Goal: Complete application form: Complete application form

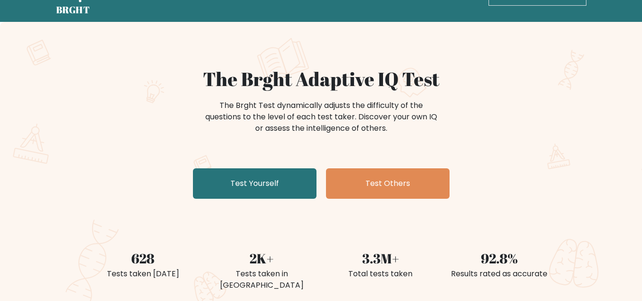
scroll to position [48, 0]
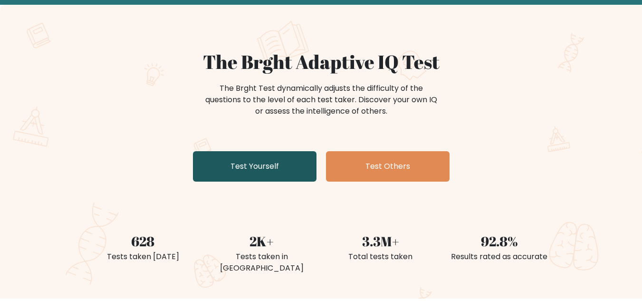
click at [294, 168] on link "Test Yourself" at bounding box center [255, 166] width 124 height 30
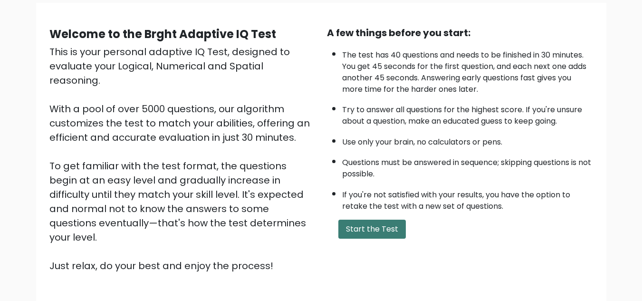
scroll to position [135, 0]
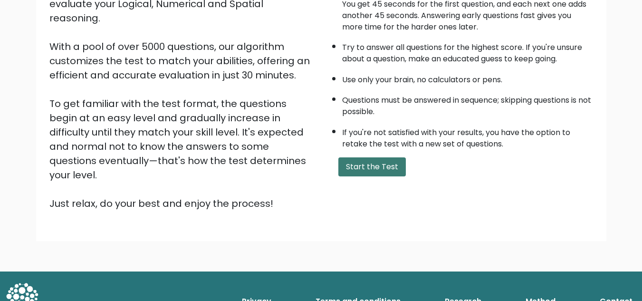
click at [389, 166] on button "Start the Test" at bounding box center [373, 166] width 68 height 19
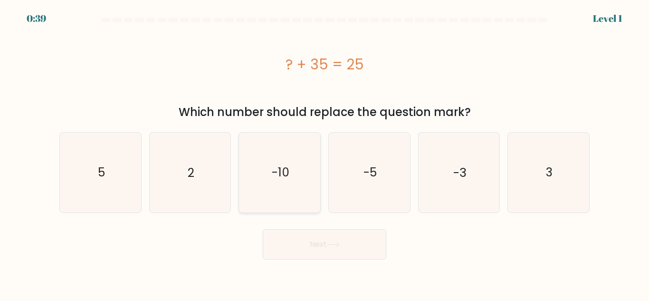
click at [272, 172] on icon "-10" at bounding box center [279, 172] width 79 height 79
click at [325, 153] on input "c. -10" at bounding box center [325, 152] width 0 height 2
radio input "true"
click at [355, 257] on button "Next" at bounding box center [325, 244] width 124 height 30
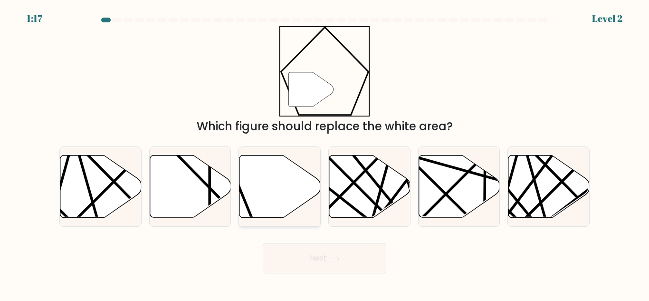
click at [270, 191] on icon at bounding box center [280, 186] width 81 height 62
click at [325, 153] on input "c." at bounding box center [325, 152] width 0 height 2
radio input "true"
click at [337, 256] on icon at bounding box center [333, 258] width 13 height 5
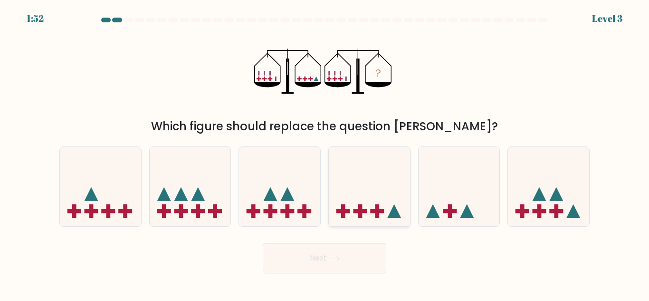
click at [380, 166] on icon at bounding box center [369, 186] width 81 height 67
click at [325, 153] on input "d." at bounding box center [325, 152] width 0 height 2
radio input "true"
click at [349, 256] on button "Next" at bounding box center [325, 258] width 124 height 30
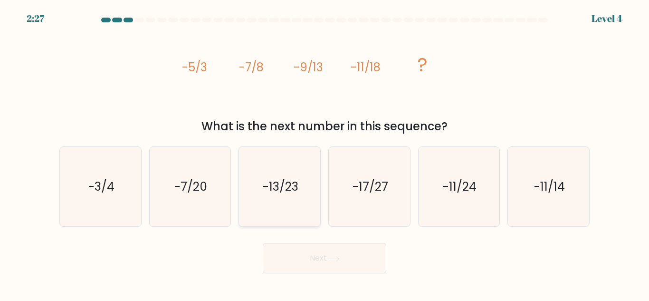
click at [296, 193] on text "-13/23" at bounding box center [281, 186] width 36 height 17
click at [325, 153] on input "c. -13/23" at bounding box center [325, 152] width 0 height 2
radio input "true"
click at [320, 262] on button "Next" at bounding box center [325, 258] width 124 height 30
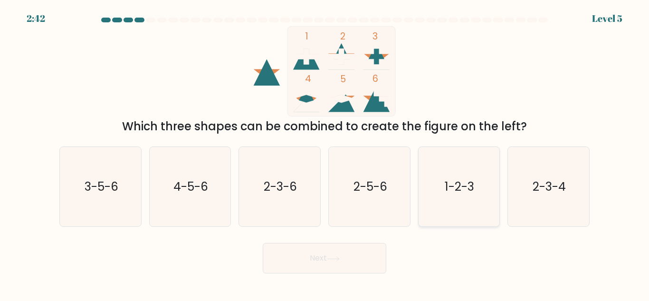
click at [450, 217] on icon "1-2-3" at bounding box center [458, 186] width 79 height 79
click at [325, 153] on input "e. 1-2-3" at bounding box center [325, 152] width 0 height 2
radio input "true"
click at [343, 260] on button "Next" at bounding box center [325, 258] width 124 height 30
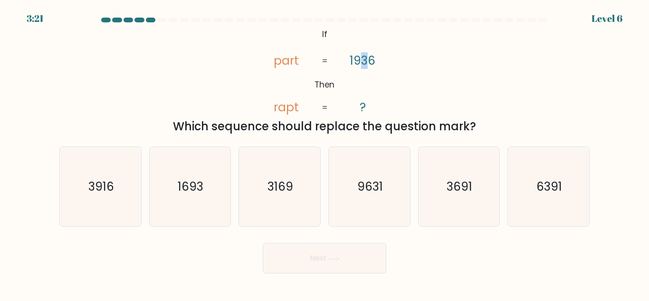
drag, startPoint x: 368, startPoint y: 62, endPoint x: 364, endPoint y: 67, distance: 6.8
click at [364, 67] on tspan "1936" at bounding box center [363, 60] width 26 height 17
click at [104, 183] on text "3916" at bounding box center [101, 186] width 26 height 17
click at [325, 153] on input "a. 3916" at bounding box center [325, 152] width 0 height 2
radio input "true"
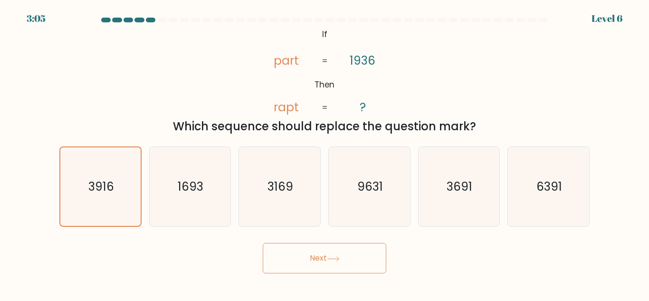
click at [333, 255] on button "Next" at bounding box center [325, 258] width 124 height 30
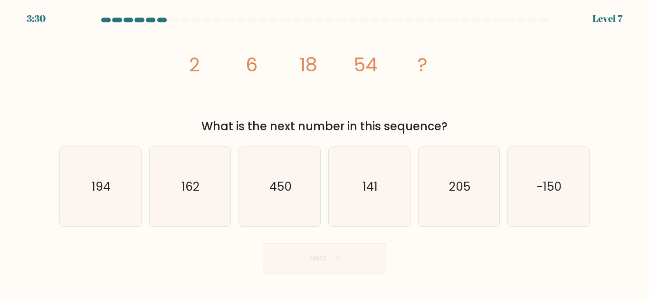
click at [202, 99] on icon "image/svg+xml 2 6 18 54 ?" at bounding box center [324, 71] width 285 height 90
click at [187, 178] on text "162" at bounding box center [191, 186] width 18 height 17
click at [325, 153] on input "b. 162" at bounding box center [325, 152] width 0 height 2
radio input "true"
click at [334, 273] on button "Next" at bounding box center [325, 258] width 124 height 30
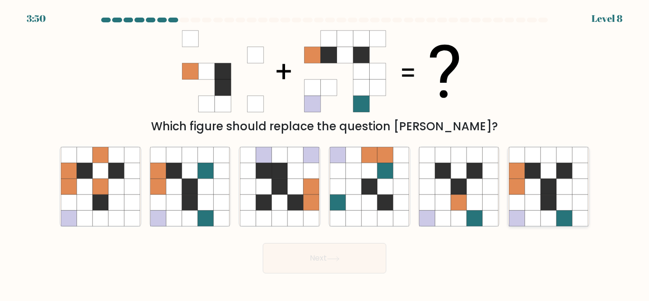
click at [557, 198] on icon at bounding box center [565, 202] width 16 height 16
click at [325, 153] on input "f." at bounding box center [325, 152] width 0 height 2
radio input "true"
click at [373, 271] on button "Next" at bounding box center [325, 258] width 124 height 30
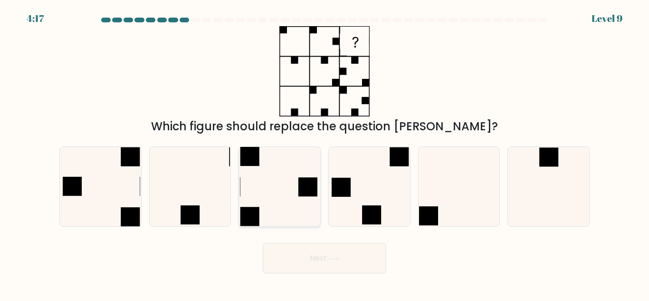
drag, startPoint x: 288, startPoint y: 193, endPoint x: 299, endPoint y: 222, distance: 30.8
click at [288, 193] on icon at bounding box center [279, 186] width 79 height 79
click at [325, 153] on input "c." at bounding box center [325, 152] width 0 height 2
radio input "true"
click at [319, 271] on button "Next" at bounding box center [325, 258] width 124 height 30
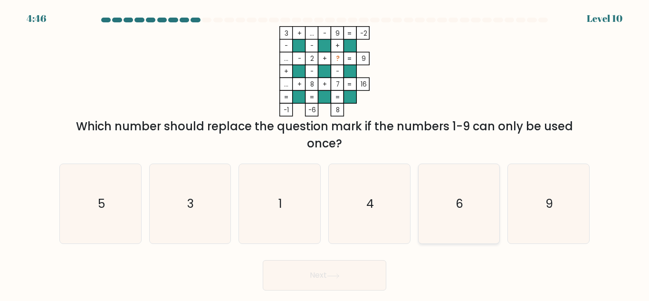
click at [432, 193] on icon "6" at bounding box center [458, 203] width 79 height 79
click at [325, 153] on input "e. 6" at bounding box center [325, 152] width 0 height 2
radio input "true"
click at [336, 279] on button "Next" at bounding box center [325, 275] width 124 height 30
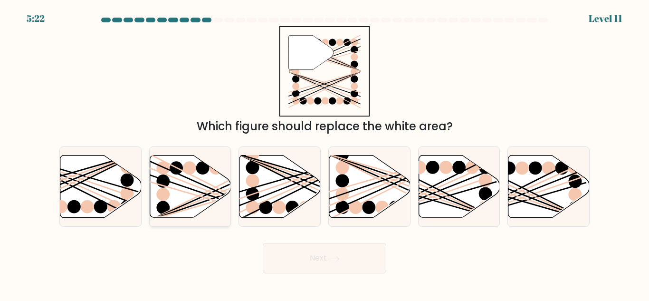
click at [210, 203] on line at bounding box center [216, 202] width 130 height 38
click at [325, 153] on input "b." at bounding box center [325, 152] width 0 height 2
radio input "true"
click at [310, 258] on button "Next" at bounding box center [325, 258] width 124 height 30
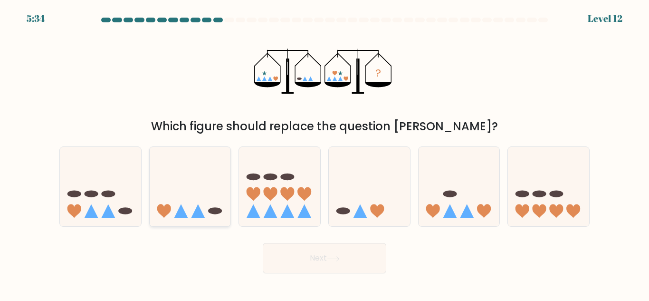
click at [194, 189] on icon at bounding box center [190, 186] width 81 height 67
click at [325, 153] on input "b." at bounding box center [325, 152] width 0 height 2
radio input "true"
click at [324, 262] on button "Next" at bounding box center [325, 258] width 124 height 30
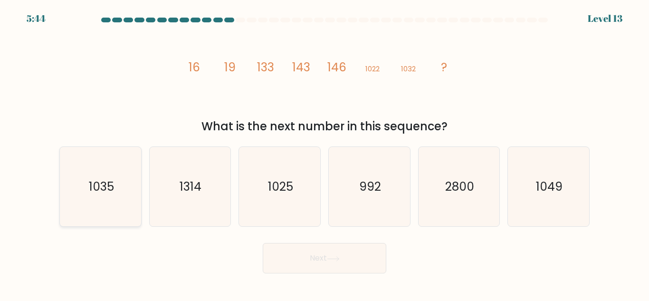
click at [97, 194] on text "1035" at bounding box center [100, 186] width 25 height 17
click at [325, 153] on input "a. 1035" at bounding box center [325, 152] width 0 height 2
radio input "true"
click at [358, 267] on button "Next" at bounding box center [325, 258] width 124 height 30
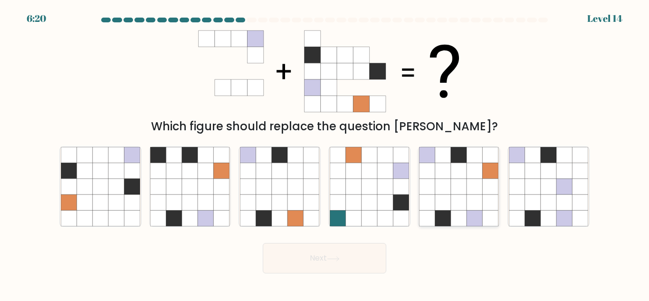
click at [467, 194] on icon at bounding box center [459, 187] width 16 height 16
click at [325, 153] on input "e." at bounding box center [325, 152] width 0 height 2
radio input "true"
click at [357, 263] on button "Next" at bounding box center [325, 258] width 124 height 30
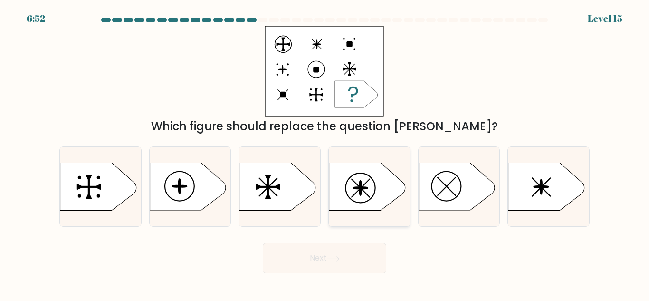
click at [379, 198] on icon at bounding box center [367, 187] width 76 height 48
click at [325, 153] on input "d." at bounding box center [325, 152] width 0 height 2
radio input "true"
click at [339, 258] on icon at bounding box center [333, 258] width 13 height 5
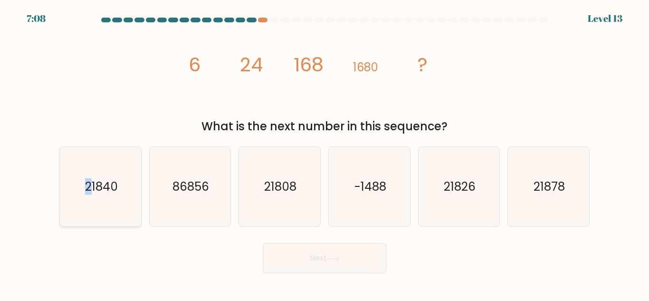
click at [89, 176] on icon "21840" at bounding box center [100, 186] width 79 height 79
click at [112, 184] on text "21840" at bounding box center [101, 186] width 33 height 17
click at [325, 153] on input "a. 21840" at bounding box center [325, 152] width 0 height 2
radio input "true"
click at [331, 260] on icon at bounding box center [333, 258] width 13 height 5
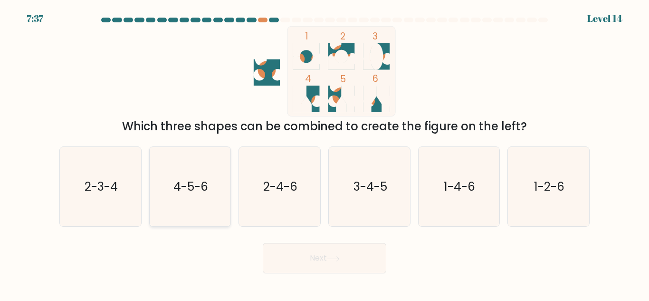
click at [197, 200] on icon "4-5-6" at bounding box center [189, 186] width 79 height 79
click at [325, 153] on input "b. 4-5-6" at bounding box center [325, 152] width 0 height 2
radio input "true"
click at [335, 249] on button "Next" at bounding box center [325, 258] width 124 height 30
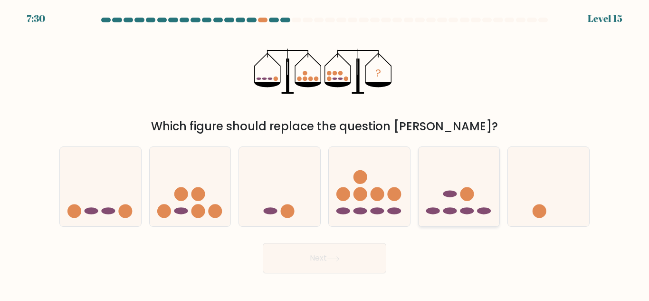
click at [451, 213] on ellipse at bounding box center [450, 211] width 14 height 7
click at [325, 153] on input "e." at bounding box center [325, 152] width 0 height 2
radio input "true"
click at [311, 266] on button "Next" at bounding box center [325, 258] width 124 height 30
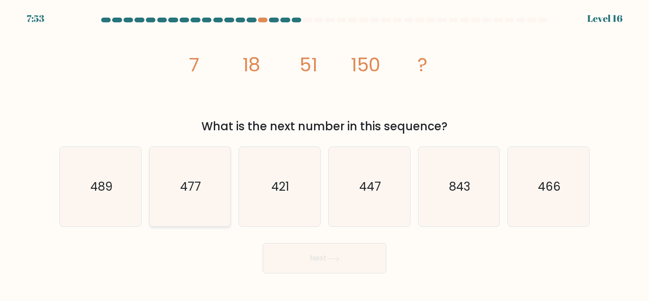
click at [190, 168] on icon "477" at bounding box center [189, 186] width 79 height 79
click at [325, 153] on input "b. 477" at bounding box center [325, 152] width 0 height 2
radio input "true"
click at [394, 184] on icon "447" at bounding box center [369, 186] width 79 height 79
click at [325, 153] on input "d. 447" at bounding box center [325, 152] width 0 height 2
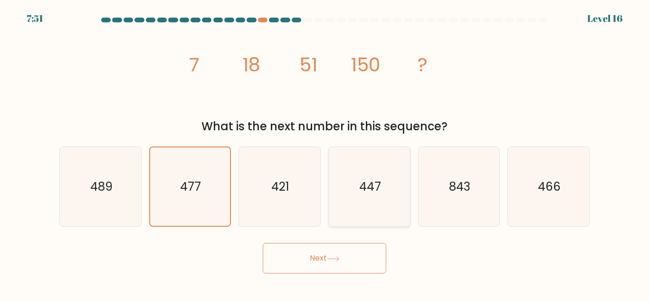
radio input "true"
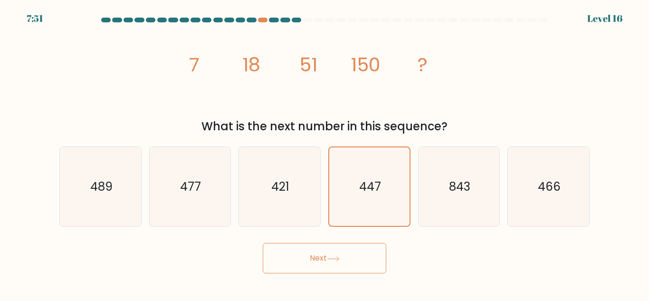
click at [365, 264] on button "Next" at bounding box center [325, 258] width 124 height 30
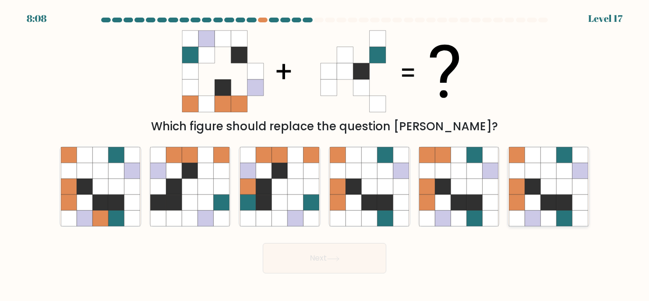
click at [535, 209] on icon at bounding box center [533, 202] width 16 height 16
click at [325, 153] on input "f." at bounding box center [325, 152] width 0 height 2
radio input "true"
click at [299, 258] on button "Next" at bounding box center [325, 258] width 124 height 30
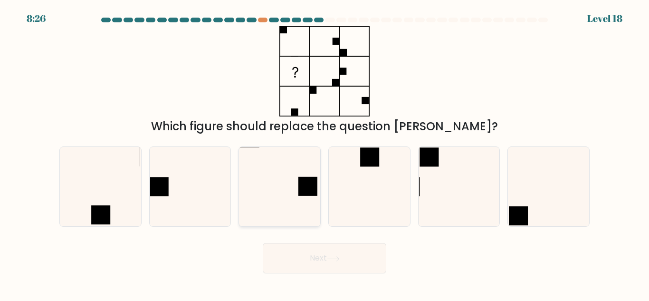
click at [306, 186] on rect at bounding box center [308, 186] width 19 height 19
click at [325, 153] on input "c." at bounding box center [325, 152] width 0 height 2
radio input "true"
click at [306, 186] on rect at bounding box center [308, 186] width 19 height 19
click at [325, 153] on input "c." at bounding box center [325, 152] width 0 height 2
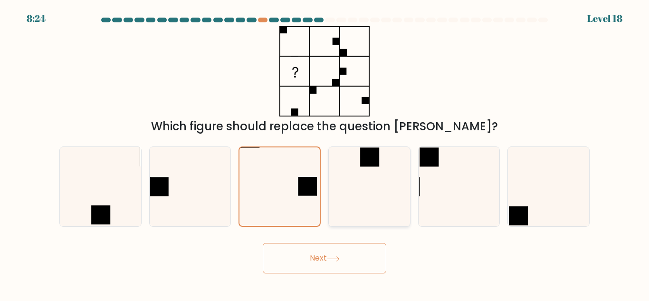
click at [379, 196] on icon at bounding box center [369, 186] width 79 height 79
click at [325, 153] on input "d." at bounding box center [325, 152] width 0 height 2
radio input "true"
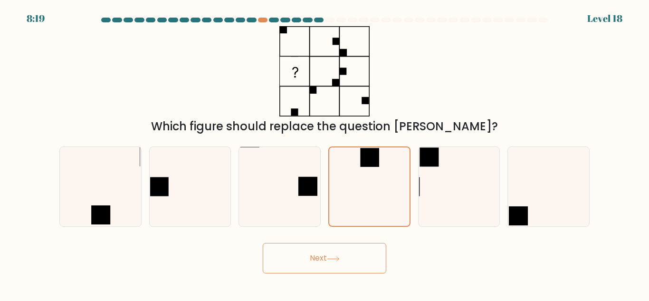
click at [325, 264] on button "Next" at bounding box center [325, 258] width 124 height 30
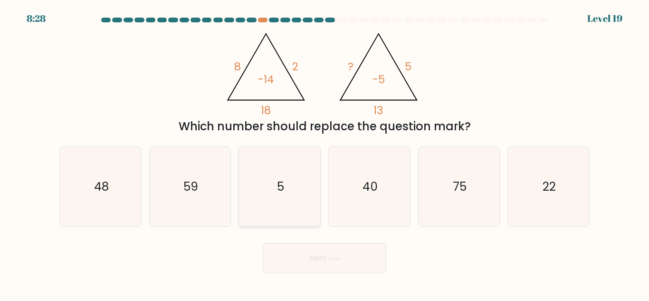
click at [295, 174] on icon "5" at bounding box center [279, 186] width 79 height 79
click at [325, 153] on input "c. 5" at bounding box center [325, 152] width 0 height 2
radio input "true"
click at [341, 262] on button "Next" at bounding box center [325, 258] width 124 height 30
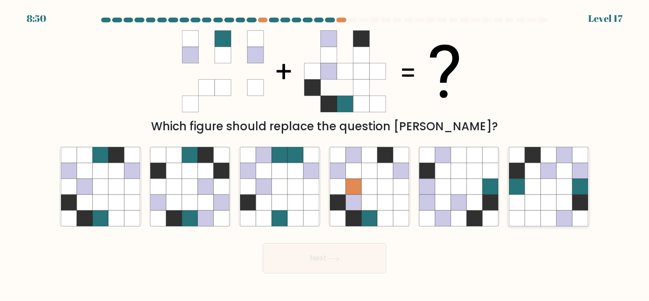
click at [569, 183] on icon at bounding box center [565, 187] width 16 height 16
click at [325, 153] on input "f." at bounding box center [325, 152] width 0 height 2
radio input "true"
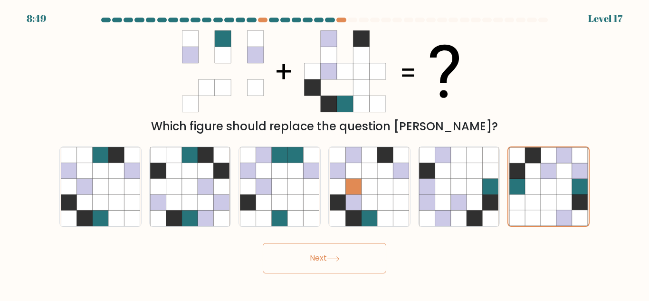
click at [322, 258] on button "Next" at bounding box center [325, 258] width 124 height 30
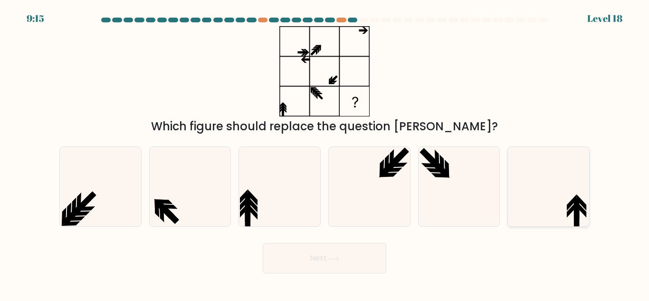
click at [550, 211] on icon at bounding box center [548, 186] width 79 height 79
click at [325, 153] on input "f." at bounding box center [325, 152] width 0 height 2
radio input "true"
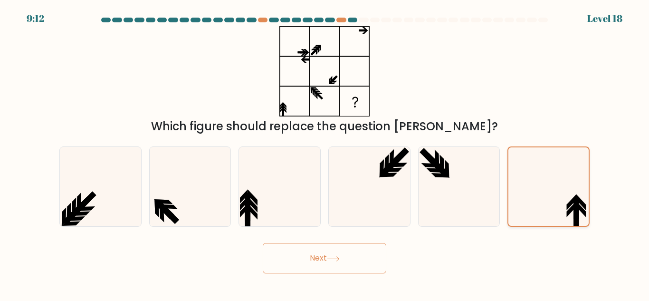
click at [523, 185] on icon at bounding box center [549, 186] width 78 height 78
click at [325, 153] on input "f." at bounding box center [325, 152] width 0 height 2
click at [455, 172] on icon at bounding box center [458, 186] width 79 height 79
click at [325, 153] on input "e." at bounding box center [325, 152] width 0 height 2
radio input "true"
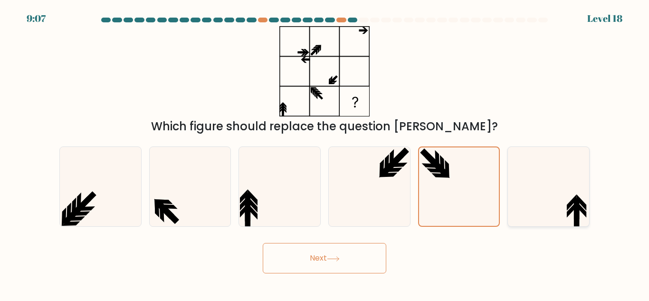
click at [564, 203] on icon at bounding box center [548, 186] width 79 height 79
click at [325, 153] on input "f." at bounding box center [325, 152] width 0 height 2
radio input "true"
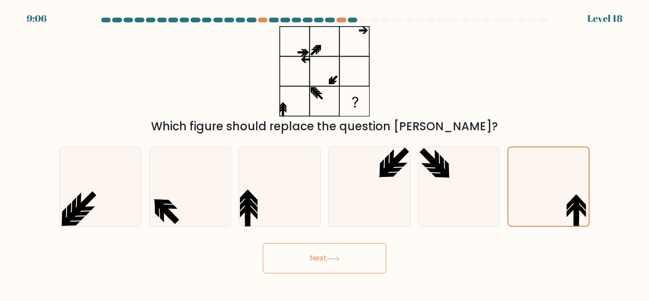
click at [305, 253] on button "Next" at bounding box center [325, 258] width 124 height 30
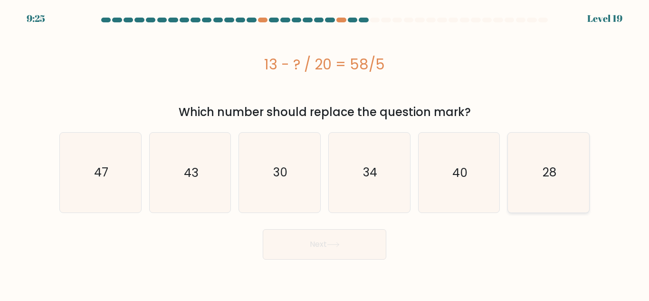
click at [573, 176] on icon "28" at bounding box center [548, 172] width 79 height 79
click at [325, 153] on input "f. 28" at bounding box center [325, 152] width 0 height 2
radio input "true"
click at [348, 242] on button "Next" at bounding box center [325, 244] width 124 height 30
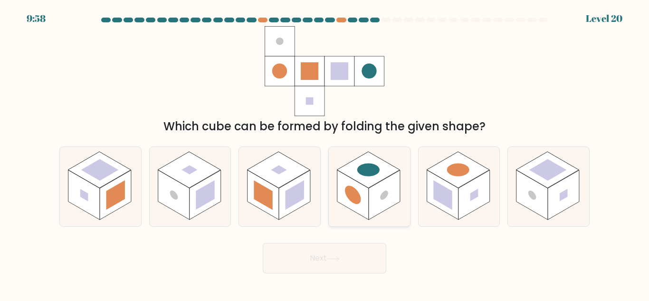
click at [397, 178] on rect at bounding box center [384, 195] width 31 height 50
click at [325, 153] on input "d." at bounding box center [325, 152] width 0 height 2
radio input "true"
click at [347, 252] on button "Next" at bounding box center [325, 258] width 124 height 30
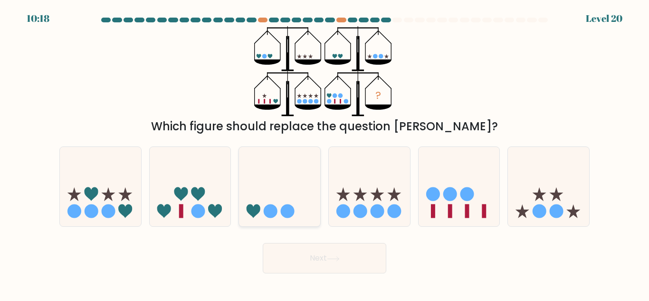
click at [275, 203] on icon at bounding box center [279, 186] width 81 height 67
click at [325, 153] on input "c." at bounding box center [325, 152] width 0 height 2
radio input "true"
click at [313, 253] on button "Next" at bounding box center [325, 258] width 124 height 30
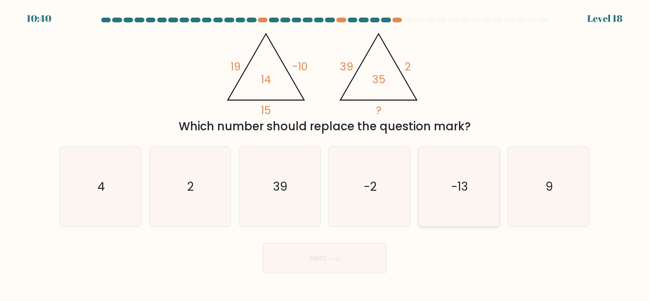
click at [472, 196] on icon "-13" at bounding box center [458, 186] width 79 height 79
click at [325, 153] on input "e. -13" at bounding box center [325, 152] width 0 height 2
radio input "true"
click at [325, 259] on button "Next" at bounding box center [325, 258] width 124 height 30
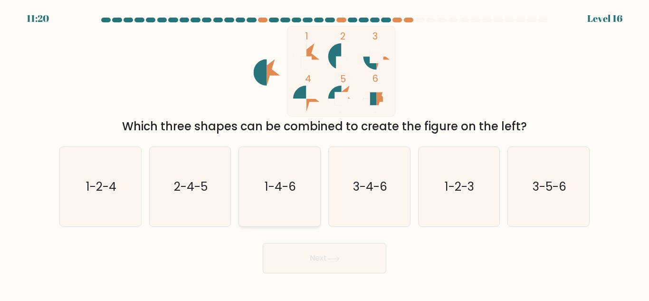
click at [279, 194] on text "1-4-6" at bounding box center [280, 186] width 31 height 17
click at [325, 153] on input "c. 1-4-6" at bounding box center [325, 152] width 0 height 2
radio input "true"
click at [289, 178] on icon "1-4-6" at bounding box center [280, 186] width 78 height 78
click at [325, 153] on input "c. 1-4-6" at bounding box center [325, 152] width 0 height 2
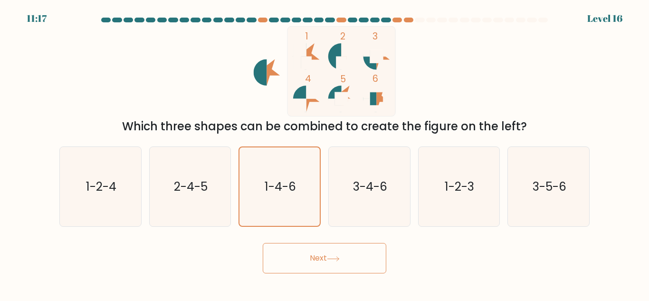
click at [345, 260] on button "Next" at bounding box center [325, 258] width 124 height 30
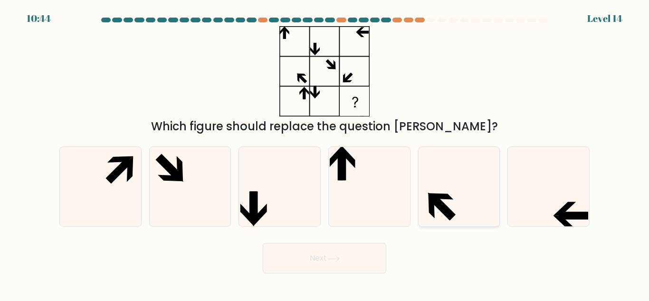
click at [445, 202] on icon at bounding box center [458, 186] width 79 height 79
click at [325, 153] on input "e." at bounding box center [325, 152] width 0 height 2
radio input "true"
click at [367, 250] on button "Next" at bounding box center [325, 258] width 124 height 30
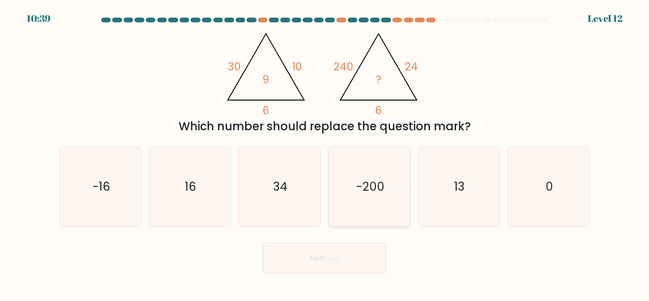
click at [362, 204] on icon "-200" at bounding box center [369, 186] width 79 height 79
click at [325, 153] on input "d. -200" at bounding box center [325, 152] width 0 height 2
radio input "true"
click at [341, 269] on button "Next" at bounding box center [325, 258] width 124 height 30
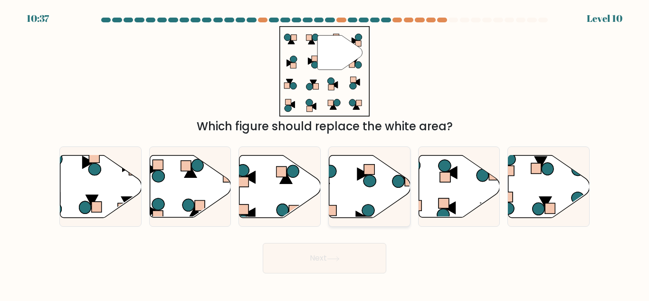
click at [382, 210] on icon at bounding box center [369, 186] width 81 height 62
click at [325, 153] on input "d." at bounding box center [325, 152] width 0 height 2
radio input "true"
click at [359, 261] on button "Next" at bounding box center [325, 258] width 124 height 30
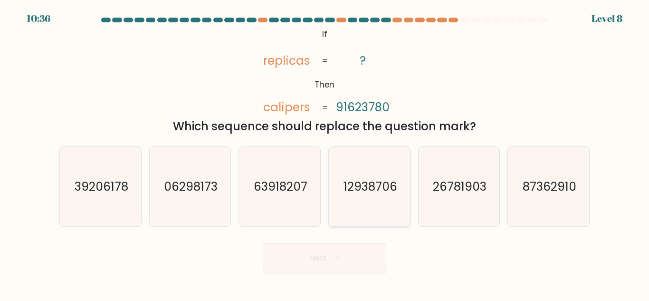
click at [379, 196] on icon "12938706" at bounding box center [369, 186] width 79 height 79
click at [325, 153] on input "d. 12938706" at bounding box center [325, 152] width 0 height 2
radio input "true"
click at [340, 249] on button "Next" at bounding box center [325, 258] width 124 height 30
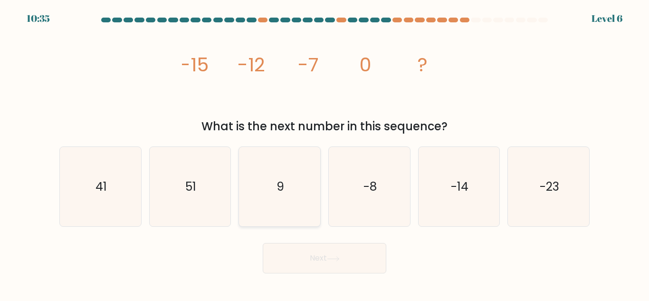
click at [292, 189] on icon "9" at bounding box center [279, 186] width 79 height 79
click at [325, 153] on input "c. 9" at bounding box center [325, 152] width 0 height 2
radio input "true"
click at [313, 256] on button "Next" at bounding box center [325, 258] width 124 height 30
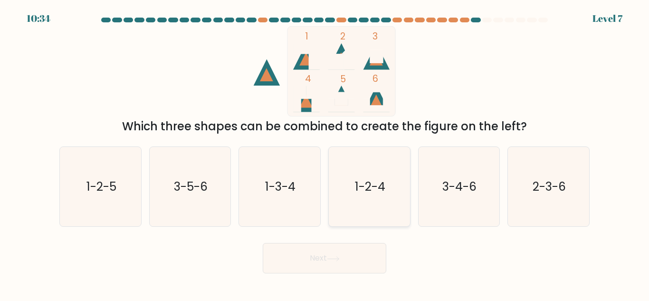
click at [352, 211] on icon "1-2-4" at bounding box center [369, 186] width 79 height 79
click at [325, 153] on input "d. 1-2-4" at bounding box center [325, 152] width 0 height 2
radio input "true"
click at [348, 270] on button "Next" at bounding box center [325, 258] width 124 height 30
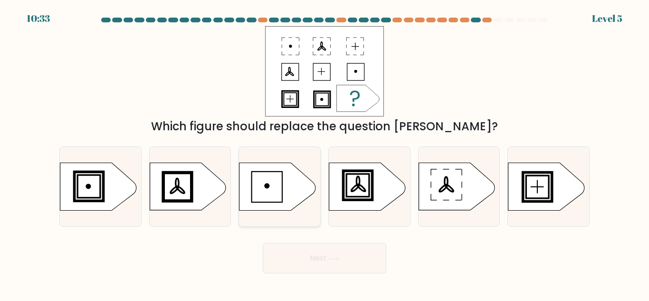
click at [300, 194] on icon at bounding box center [278, 187] width 76 height 48
click at [325, 153] on input "c." at bounding box center [325, 152] width 0 height 2
radio input "true"
click at [321, 261] on button "Next" at bounding box center [325, 258] width 124 height 30
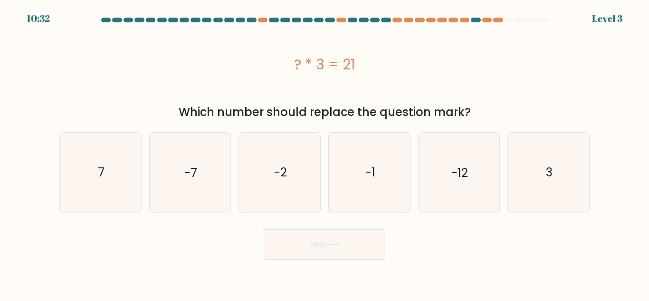
drag, startPoint x: 355, startPoint y: 200, endPoint x: 346, endPoint y: 254, distance: 54.5
click at [355, 201] on icon "-1" at bounding box center [369, 172] width 79 height 79
click at [325, 153] on input "d. -1" at bounding box center [325, 152] width 0 height 2
radio input "true"
click at [341, 262] on body "10:32 Level 3 7" at bounding box center [324, 150] width 649 height 301
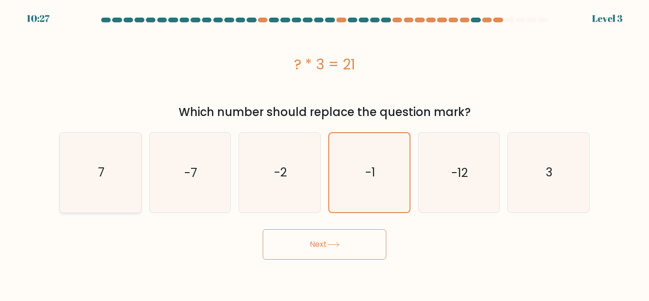
click at [106, 171] on icon "7" at bounding box center [100, 172] width 79 height 79
click at [325, 153] on input "a. 7" at bounding box center [325, 152] width 0 height 2
radio input "true"
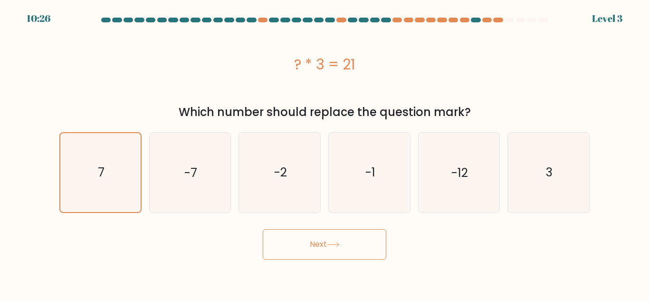
click at [296, 248] on button "Next" at bounding box center [325, 244] width 124 height 30
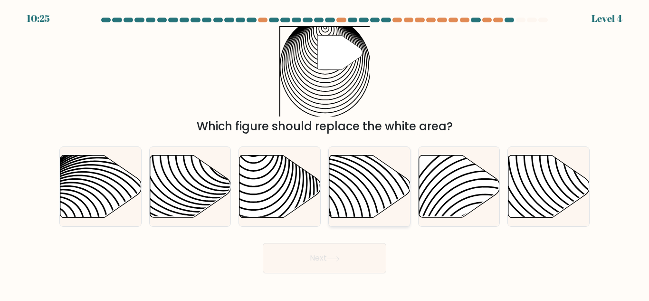
click at [353, 195] on icon at bounding box center [369, 186] width 81 height 62
click at [325, 153] on input "d." at bounding box center [325, 152] width 0 height 2
radio input "true"
click at [362, 262] on button "Next" at bounding box center [325, 258] width 124 height 30
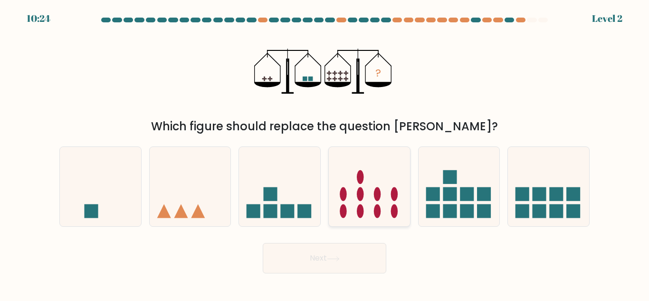
click at [380, 202] on icon at bounding box center [369, 186] width 81 height 67
click at [325, 153] on input "d." at bounding box center [325, 152] width 0 height 2
radio input "true"
click at [370, 259] on button "Next" at bounding box center [325, 258] width 124 height 30
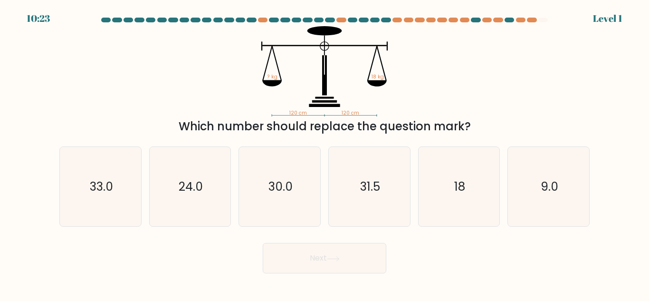
click at [392, 198] on icon "31.5" at bounding box center [369, 186] width 79 height 79
click at [325, 153] on input "d. 31.5" at bounding box center [325, 152] width 0 height 2
radio input "true"
click at [370, 251] on button "Next" at bounding box center [325, 258] width 124 height 30
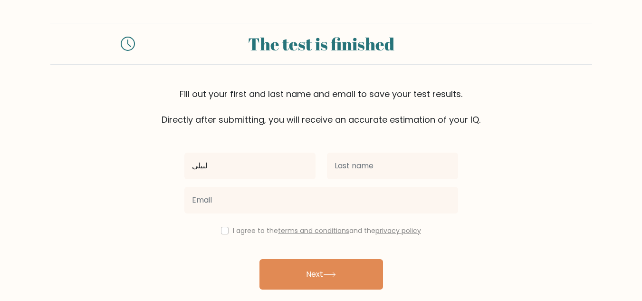
type input "لبيلي"
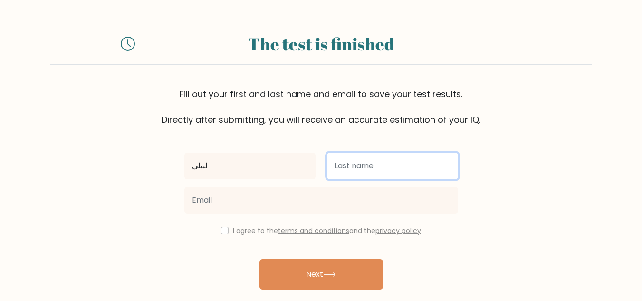
click at [350, 166] on input "text" at bounding box center [392, 166] width 131 height 27
type input "ليبلبي"
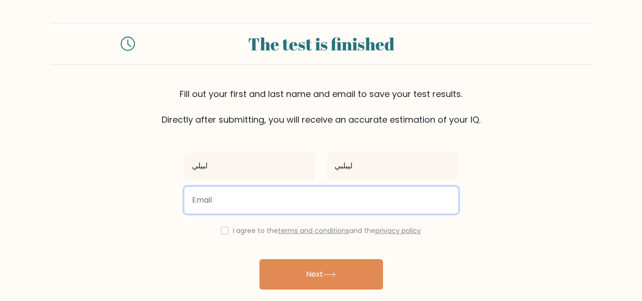
click at [301, 200] on input "email" at bounding box center [321, 200] width 274 height 27
type input "لبيليبل"
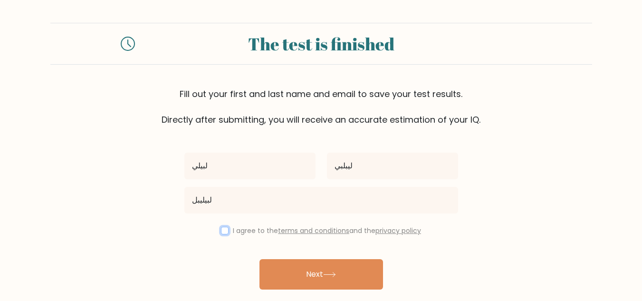
click at [221, 227] on input "checkbox" at bounding box center [225, 231] width 8 height 8
checkbox input "true"
click at [276, 258] on div "لبيلي ليبلبي لبيليبل I agree to the terms and conditions and the privacy policy…" at bounding box center [321, 218] width 285 height 185
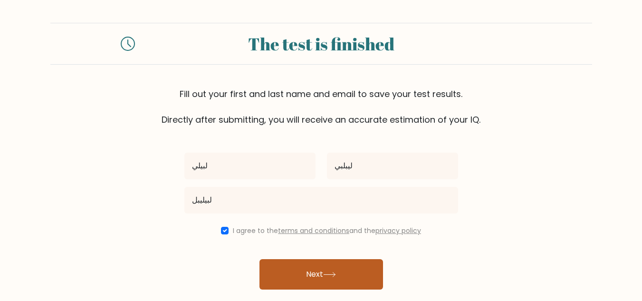
click at [281, 265] on button "Next" at bounding box center [322, 274] width 124 height 30
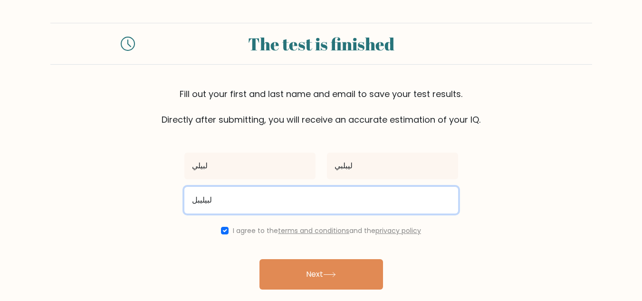
click at [275, 194] on input "لبيليبل" at bounding box center [321, 200] width 274 height 27
type input "ل"
paste input "cowop34777@capiena.com"
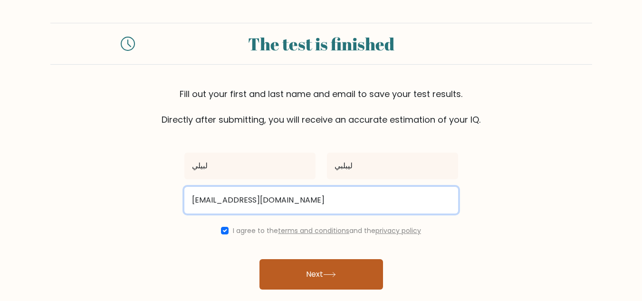
type input "cowop34777@capiena.com"
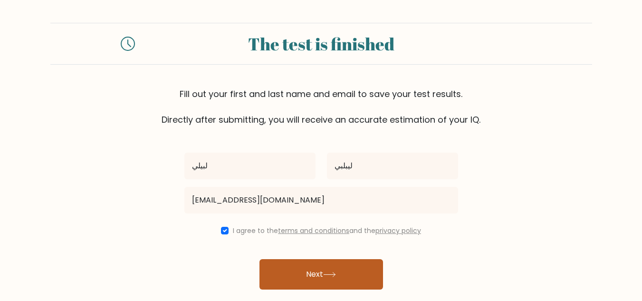
click at [326, 271] on button "Next" at bounding box center [322, 274] width 124 height 30
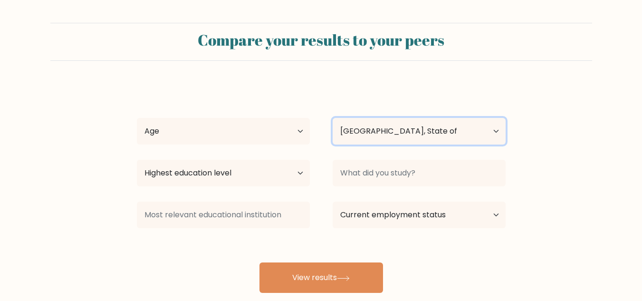
click at [380, 132] on select "Country Afghanistan Albania Algeria American Samoa Andorra Angola Anguilla Anta…" at bounding box center [419, 131] width 173 height 27
select select "PK"
click at [333, 118] on select "Country Afghanistan Albania Algeria American Samoa Andorra Angola Anguilla Anta…" at bounding box center [419, 131] width 173 height 27
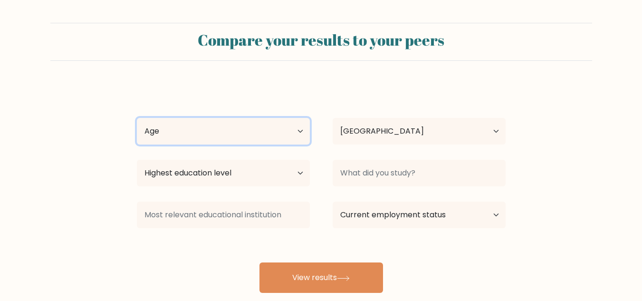
click at [279, 131] on select "Age Under 18 years old 18-24 years old 25-34 years old 35-44 years old 45-54 ye…" at bounding box center [223, 131] width 173 height 27
select select "18_24"
click at [137, 118] on select "Age Under 18 years old 18-24 years old 25-34 years old 35-44 years old 45-54 ye…" at bounding box center [223, 131] width 173 height 27
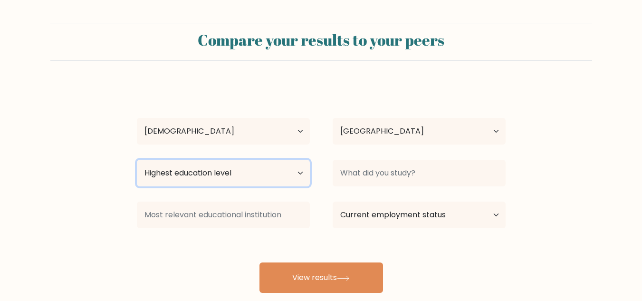
click at [277, 172] on select "Highest education level No schooling Primary Lower Secondary Upper Secondary Oc…" at bounding box center [223, 173] width 173 height 27
select select "doctoral_degree"
click at [137, 160] on select "Highest education level No schooling Primary Lower Secondary Upper Secondary Oc…" at bounding box center [223, 173] width 173 height 27
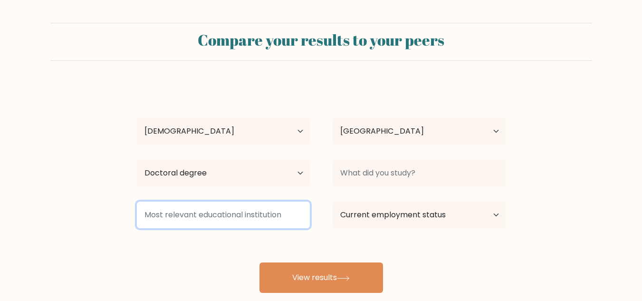
click at [246, 214] on input at bounding box center [223, 215] width 173 height 27
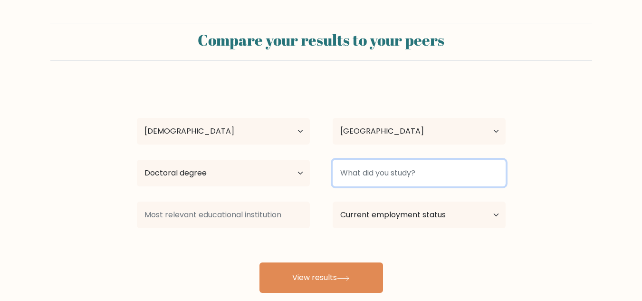
click at [419, 176] on input at bounding box center [419, 173] width 173 height 27
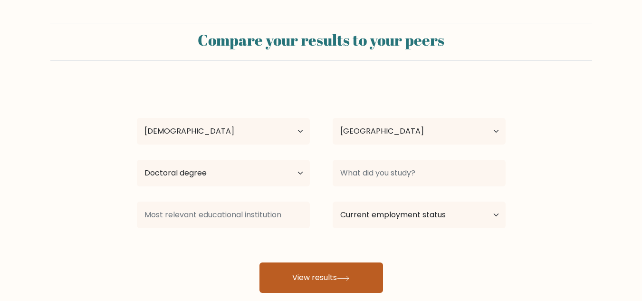
click at [354, 276] on button "View results" at bounding box center [322, 277] width 124 height 30
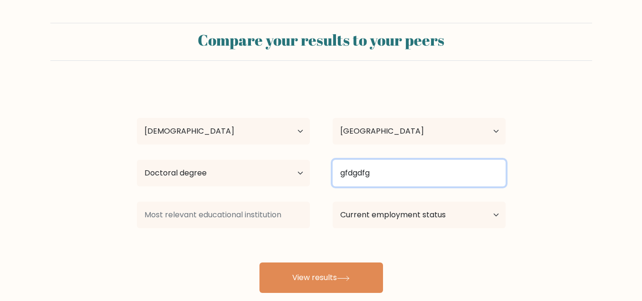
type input "gfdgdfg"
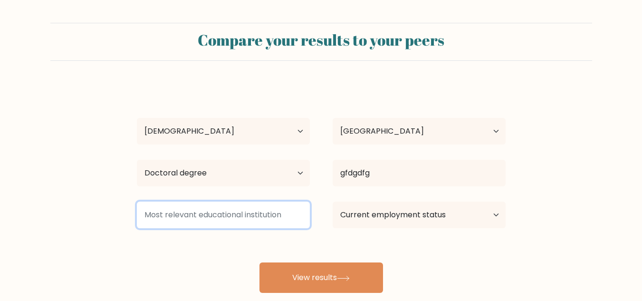
click at [270, 221] on input at bounding box center [223, 215] width 173 height 27
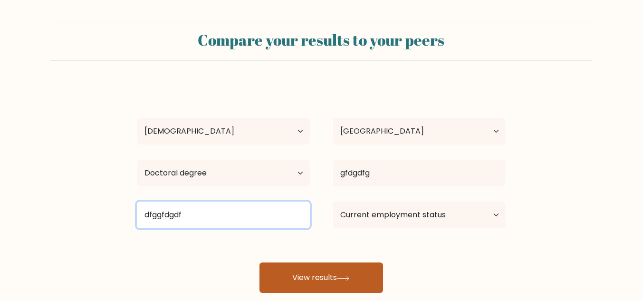
type input "dfggfdgdf"
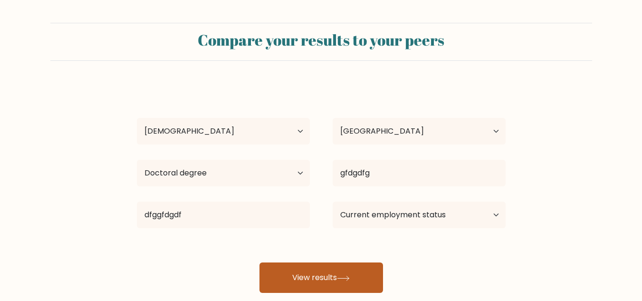
click at [352, 281] on button "View results" at bounding box center [322, 277] width 124 height 30
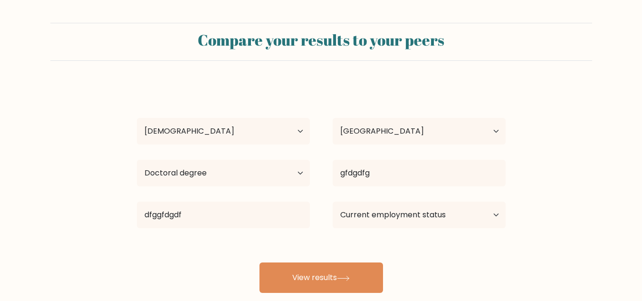
click at [377, 230] on div "Current employment status Employed Student Retired Other / prefer not to answer" at bounding box center [419, 215] width 196 height 34
click at [380, 217] on select "Current employment status Employed Student Retired Other / prefer not to answer" at bounding box center [419, 215] width 173 height 27
select select "student"
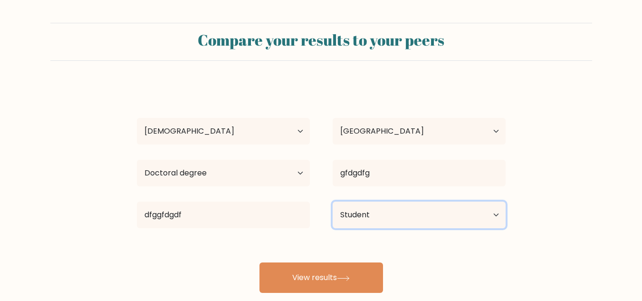
click at [333, 202] on select "Current employment status Employed Student Retired Other / prefer not to answer" at bounding box center [419, 215] width 173 height 27
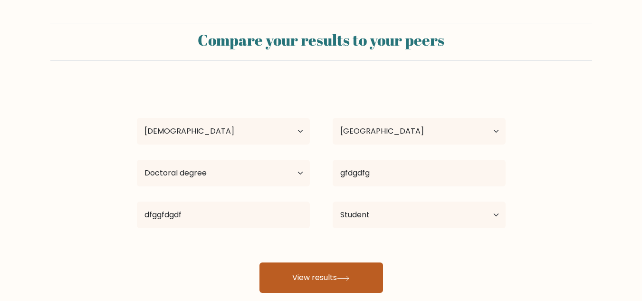
click at [342, 272] on button "View results" at bounding box center [322, 277] width 124 height 30
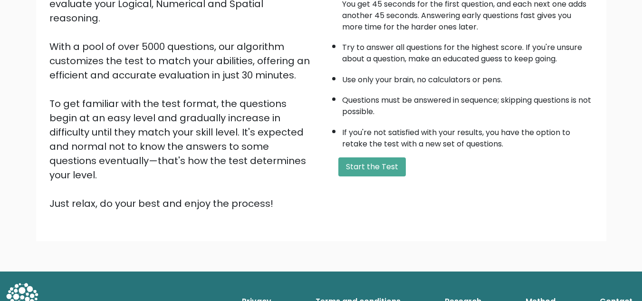
scroll to position [135, 0]
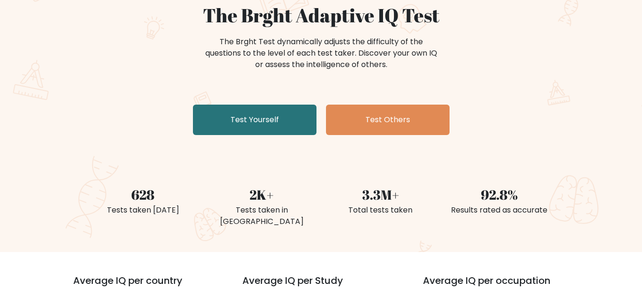
scroll to position [95, 0]
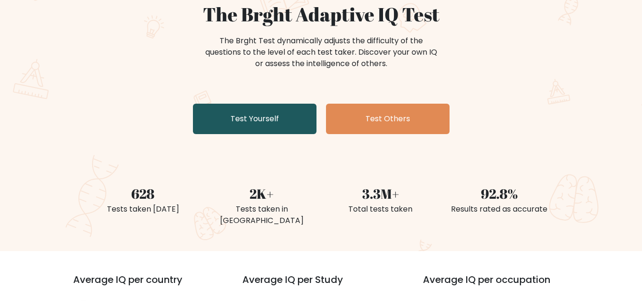
click at [277, 126] on link "Test Yourself" at bounding box center [255, 119] width 124 height 30
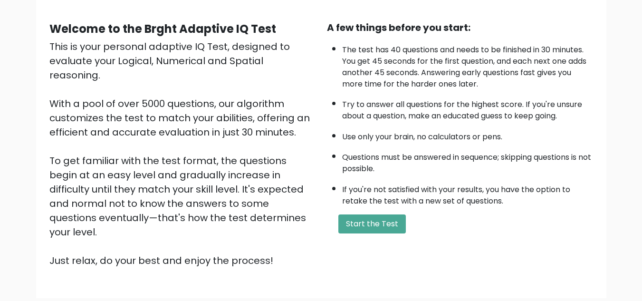
scroll to position [135, 0]
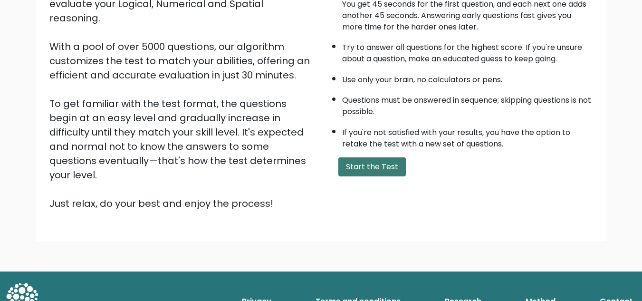
click at [380, 167] on button "Start the Test" at bounding box center [373, 166] width 68 height 19
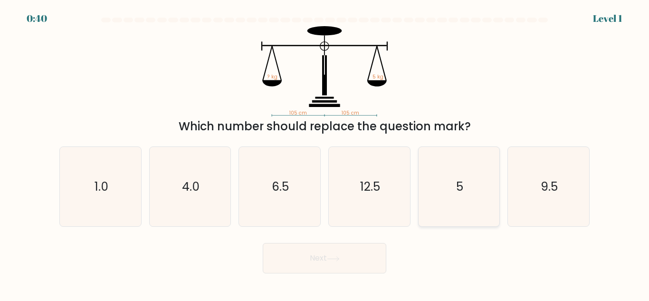
click at [472, 178] on icon "5" at bounding box center [458, 186] width 79 height 79
click at [325, 153] on input "e. 5" at bounding box center [325, 152] width 0 height 2
radio input "true"
click at [361, 260] on button "Next" at bounding box center [325, 258] width 124 height 30
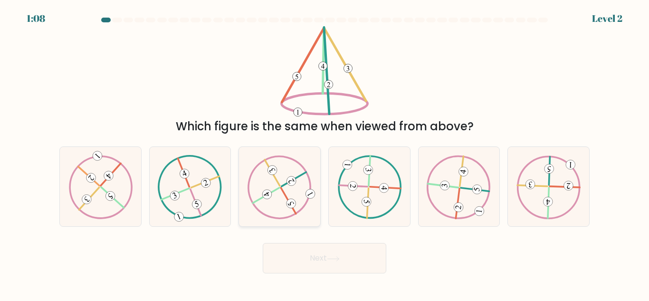
click at [283, 198] on icon at bounding box center [280, 187] width 64 height 64
click at [325, 153] on input "c." at bounding box center [325, 152] width 0 height 2
radio input "true"
click at [322, 262] on button "Next" at bounding box center [325, 258] width 124 height 30
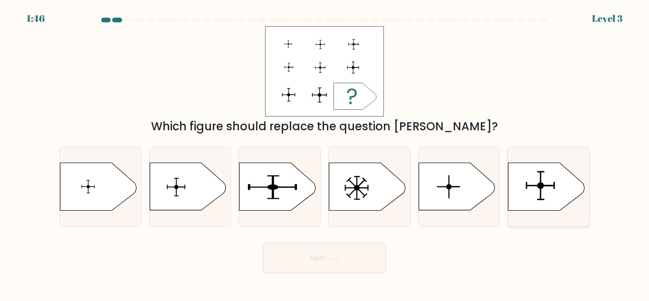
click at [548, 199] on icon at bounding box center [547, 187] width 76 height 48
click at [325, 153] on input "f." at bounding box center [325, 152] width 0 height 2
radio input "true"
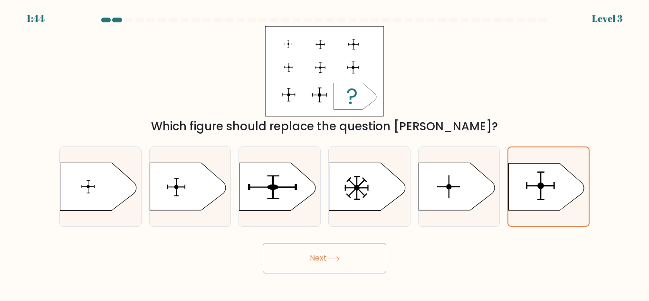
click at [307, 260] on button "Next" at bounding box center [325, 258] width 124 height 30
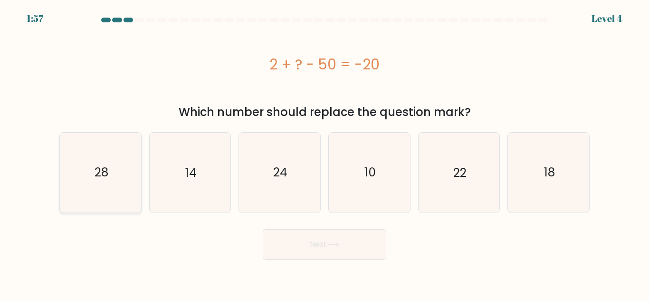
click at [102, 177] on text "28" at bounding box center [101, 172] width 14 height 17
click at [325, 153] on input "a. 28" at bounding box center [325, 152] width 0 height 2
radio input "true"
click at [337, 251] on button "Next" at bounding box center [325, 244] width 124 height 30
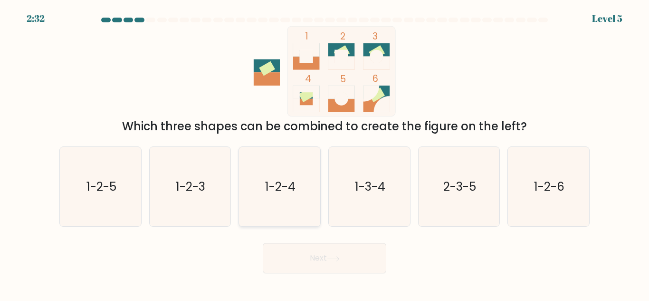
click at [284, 213] on icon "1-2-4" at bounding box center [279, 186] width 79 height 79
click at [325, 153] on input "c. 1-2-4" at bounding box center [325, 152] width 0 height 2
radio input "true"
click at [319, 265] on button "Next" at bounding box center [325, 258] width 124 height 30
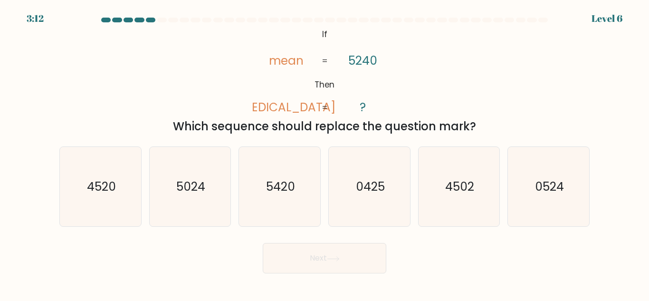
drag, startPoint x: 367, startPoint y: 63, endPoint x: 371, endPoint y: 68, distance: 6.4
click at [371, 68] on tspan "5240" at bounding box center [363, 60] width 29 height 17
click at [102, 200] on icon "4520" at bounding box center [100, 186] width 79 height 79
click at [325, 153] on input "a. 4520" at bounding box center [325, 152] width 0 height 2
radio input "true"
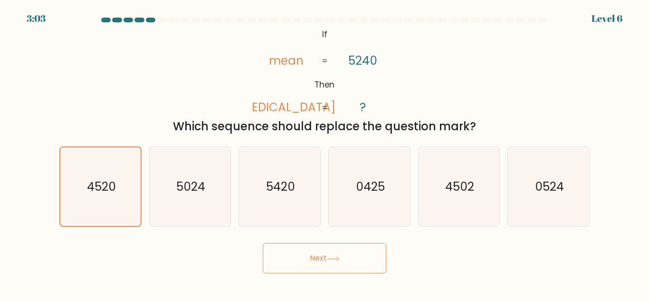
click at [296, 261] on button "Next" at bounding box center [325, 258] width 124 height 30
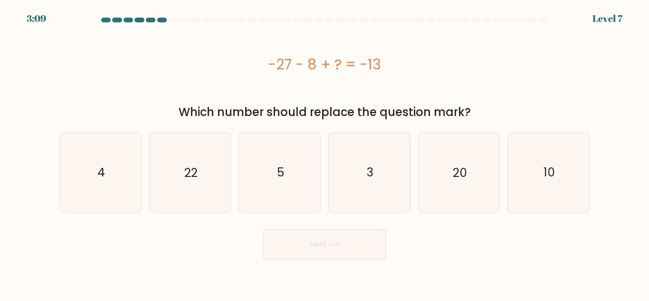
click at [236, 76] on div "-27 - 8 + ? = -13" at bounding box center [324, 64] width 531 height 76
click at [194, 158] on icon "22" at bounding box center [189, 172] width 79 height 79
click at [325, 153] on input "b. 22" at bounding box center [325, 152] width 0 height 2
radio input "true"
click at [311, 242] on button "Next" at bounding box center [325, 244] width 124 height 30
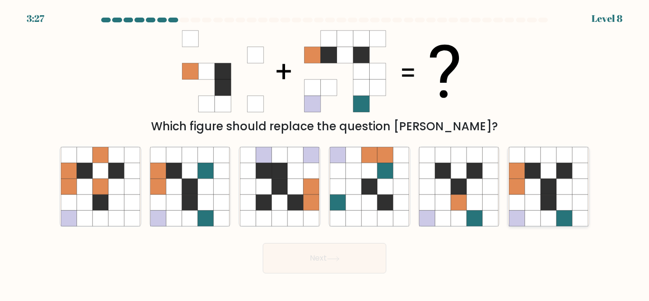
click at [562, 185] on icon at bounding box center [565, 187] width 16 height 16
click at [325, 153] on input "f." at bounding box center [325, 152] width 0 height 2
radio input "true"
click at [326, 268] on button "Next" at bounding box center [325, 258] width 124 height 30
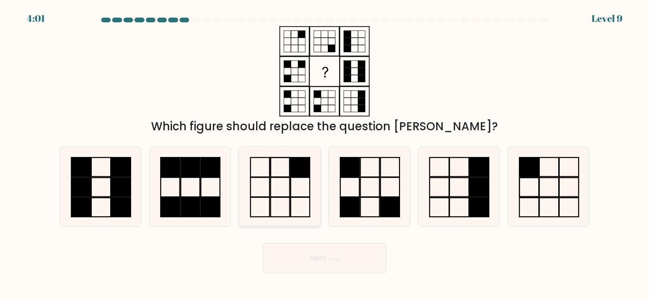
click at [301, 180] on icon at bounding box center [279, 186] width 79 height 79
click at [325, 153] on input "c." at bounding box center [325, 152] width 0 height 2
radio input "true"
click at [321, 269] on button "Next" at bounding box center [325, 258] width 124 height 30
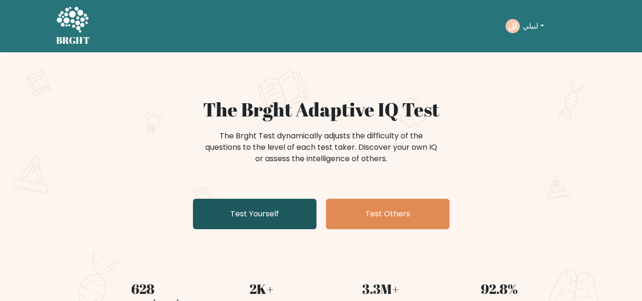
click at [268, 210] on link "Test Yourself" at bounding box center [255, 214] width 124 height 30
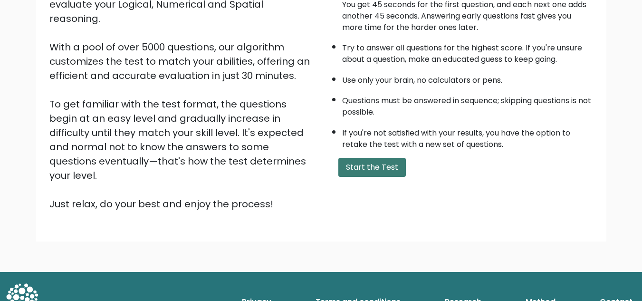
scroll to position [135, 0]
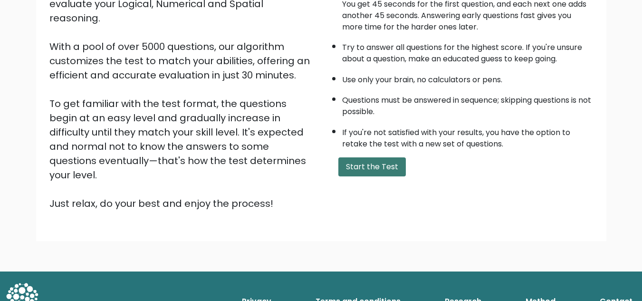
click at [381, 166] on button "Start the Test" at bounding box center [373, 166] width 68 height 19
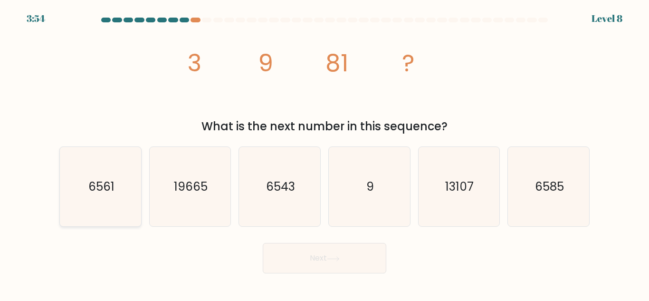
click at [118, 203] on icon "6561" at bounding box center [100, 186] width 79 height 79
click at [325, 153] on input "a. 6561" at bounding box center [325, 152] width 0 height 2
radio input "true"
click at [328, 262] on button "Next" at bounding box center [325, 258] width 124 height 30
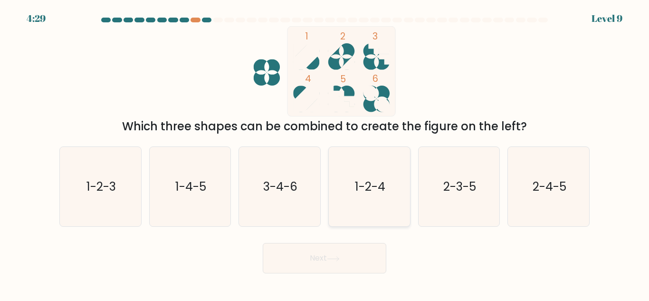
click at [380, 203] on icon "1-2-4" at bounding box center [369, 186] width 79 height 79
click at [325, 153] on input "d. 1-2-4" at bounding box center [325, 152] width 0 height 2
radio input "true"
click at [341, 272] on button "Next" at bounding box center [325, 258] width 124 height 30
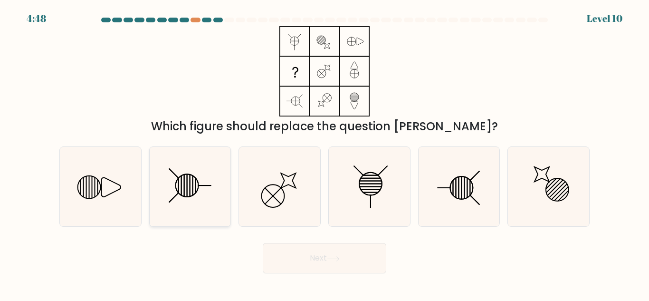
click at [184, 183] on icon at bounding box center [189, 186] width 79 height 79
click at [325, 153] on input "b." at bounding box center [325, 152] width 0 height 2
radio input "true"
click at [182, 201] on icon at bounding box center [190, 186] width 78 height 78
click at [325, 153] on input "b." at bounding box center [325, 152] width 0 height 2
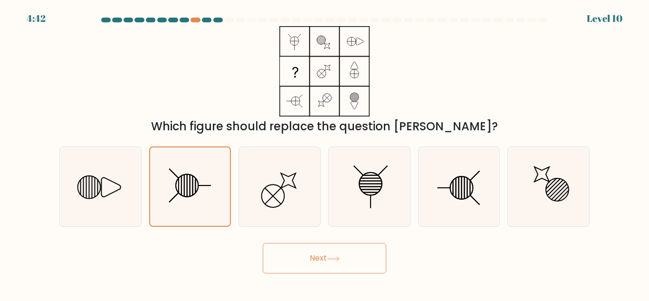
click at [288, 258] on button "Next" at bounding box center [325, 258] width 124 height 30
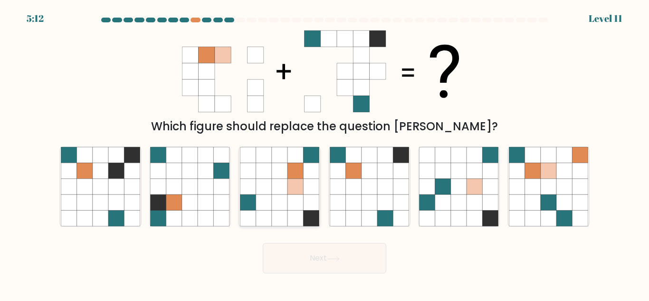
click at [294, 192] on icon at bounding box center [296, 187] width 16 height 16
click at [325, 153] on input "c." at bounding box center [325, 152] width 0 height 2
radio input "true"
click at [316, 263] on button "Next" at bounding box center [325, 258] width 124 height 30
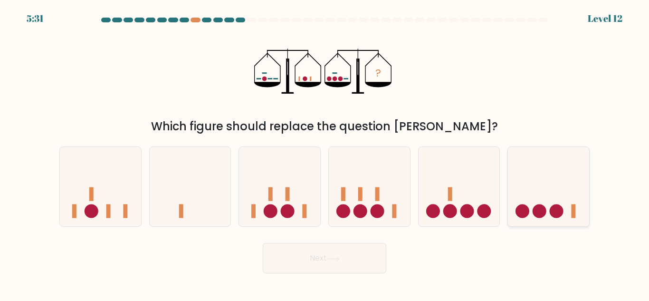
click at [536, 213] on circle at bounding box center [540, 211] width 14 height 14
click at [325, 153] on input "f." at bounding box center [325, 152] width 0 height 2
radio input "true"
click at [346, 262] on button "Next" at bounding box center [325, 258] width 124 height 30
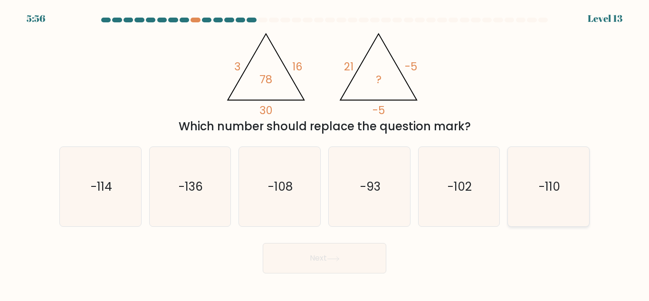
click at [577, 190] on icon "-110" at bounding box center [548, 186] width 79 height 79
click at [325, 153] on input "f. -110" at bounding box center [325, 152] width 0 height 2
radio input "true"
click at [318, 263] on button "Next" at bounding box center [325, 258] width 124 height 30
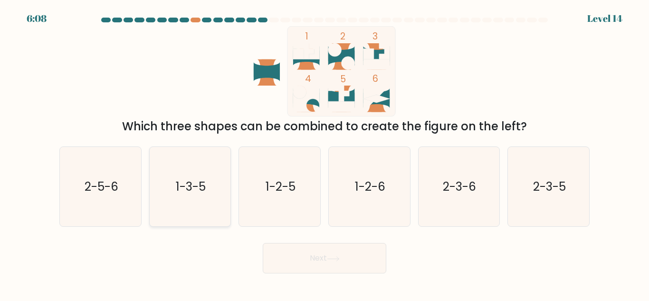
click at [195, 197] on icon "1-3-5" at bounding box center [189, 186] width 79 height 79
click at [325, 153] on input "b. 1-3-5" at bounding box center [325, 152] width 0 height 2
radio input "true"
click at [341, 265] on button "Next" at bounding box center [325, 258] width 124 height 30
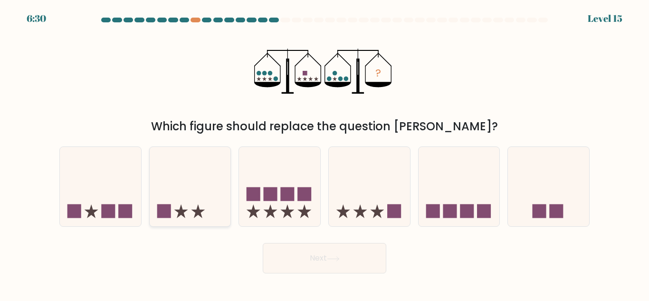
click at [224, 203] on icon at bounding box center [190, 186] width 81 height 67
click at [325, 153] on input "b." at bounding box center [325, 152] width 0 height 2
radio input "true"
click at [333, 267] on button "Next" at bounding box center [325, 258] width 124 height 30
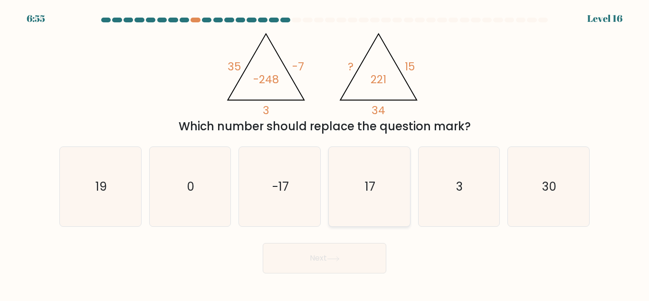
click at [360, 211] on icon "17" at bounding box center [369, 186] width 79 height 79
click at [325, 153] on input "d. 17" at bounding box center [325, 152] width 0 height 2
radio input "true"
click at [361, 262] on button "Next" at bounding box center [325, 258] width 124 height 30
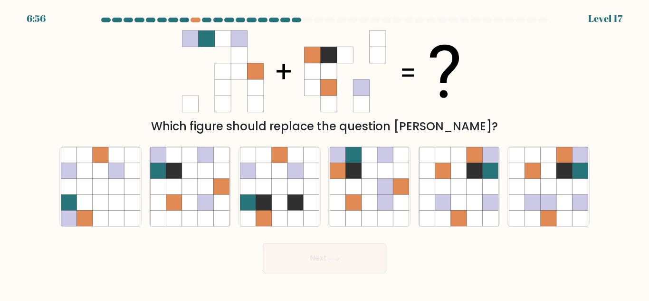
click at [504, 179] on div "f." at bounding box center [549, 186] width 90 height 80
click at [440, 215] on icon at bounding box center [444, 219] width 16 height 16
click at [325, 153] on input "e." at bounding box center [325, 152] width 0 height 2
radio input "true"
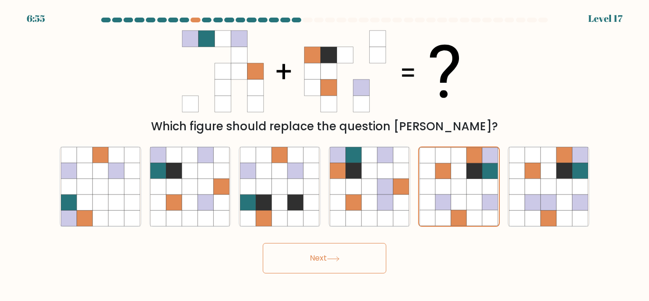
click at [349, 265] on button "Next" at bounding box center [325, 258] width 124 height 30
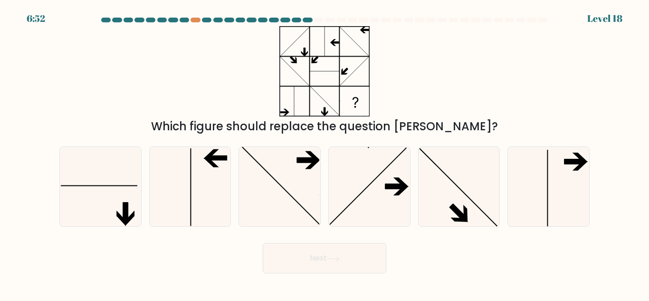
click at [59, 186] on div "a." at bounding box center [101, 186] width 90 height 80
click at [138, 202] on icon at bounding box center [100, 186] width 79 height 79
click at [325, 153] on input "a." at bounding box center [325, 152] width 0 height 2
radio input "true"
click at [291, 252] on button "Next" at bounding box center [325, 258] width 124 height 30
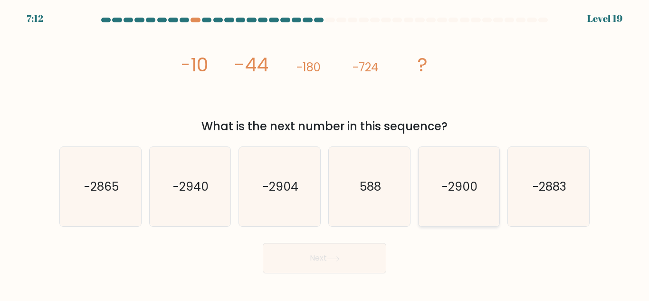
click at [465, 198] on icon "-2900" at bounding box center [458, 186] width 79 height 79
click at [325, 153] on input "e. -2900" at bounding box center [325, 152] width 0 height 2
radio input "true"
click at [353, 260] on button "Next" at bounding box center [325, 258] width 124 height 30
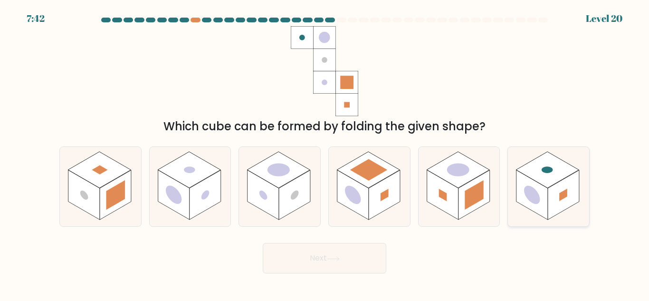
click at [545, 211] on rect at bounding box center [532, 195] width 31 height 50
click at [325, 153] on input "f." at bounding box center [325, 152] width 0 height 2
radio input "true"
click at [346, 256] on button "Next" at bounding box center [325, 258] width 124 height 30
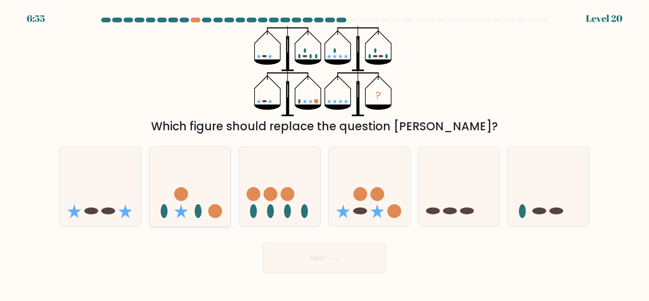
click at [206, 176] on icon at bounding box center [190, 186] width 81 height 67
click at [325, 153] on input "b." at bounding box center [325, 152] width 0 height 2
radio input "true"
click at [320, 253] on button "Next" at bounding box center [325, 258] width 124 height 30
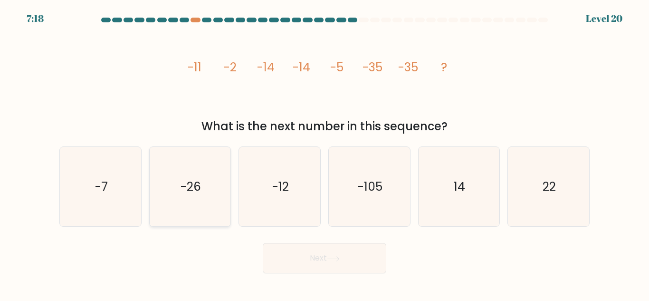
click at [204, 196] on icon "-26" at bounding box center [189, 186] width 79 height 79
click at [325, 153] on input "b. -26" at bounding box center [325, 152] width 0 height 2
radio input "true"
click at [353, 265] on button "Next" at bounding box center [325, 258] width 124 height 30
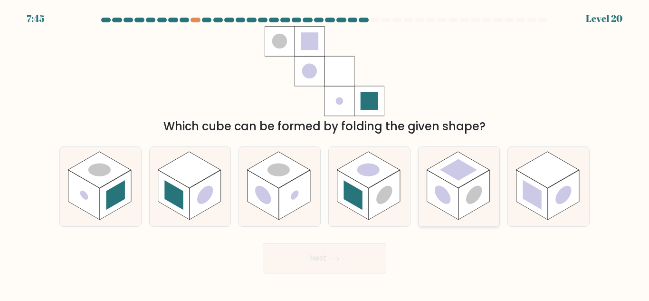
click at [429, 200] on rect at bounding box center [442, 195] width 31 height 50
click at [325, 153] on input "e." at bounding box center [325, 152] width 0 height 2
radio input "true"
click at [333, 256] on icon at bounding box center [333, 258] width 13 height 5
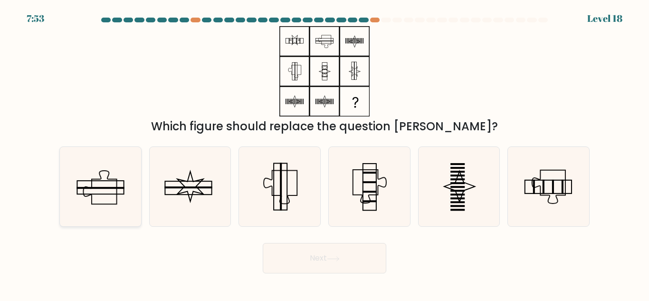
click at [132, 178] on icon at bounding box center [100, 186] width 79 height 79
click at [325, 153] on input "a." at bounding box center [325, 152] width 0 height 2
radio input "true"
click at [334, 262] on button "Next" at bounding box center [325, 258] width 124 height 30
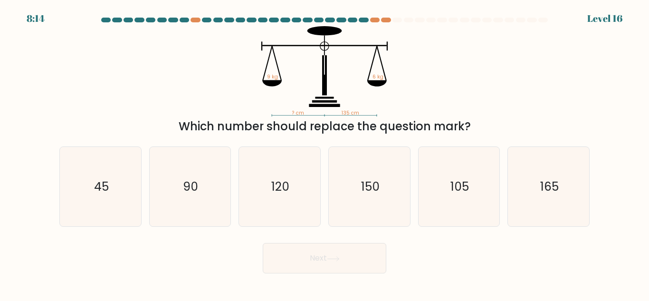
click at [226, 84] on icon "? cm 135 cm 9 kg 6 kg" at bounding box center [324, 71] width 285 height 90
click at [195, 189] on text "90" at bounding box center [191, 186] width 15 height 17
click at [325, 153] on input "b. 90" at bounding box center [325, 152] width 0 height 2
radio input "true"
click at [345, 261] on button "Next" at bounding box center [325, 258] width 124 height 30
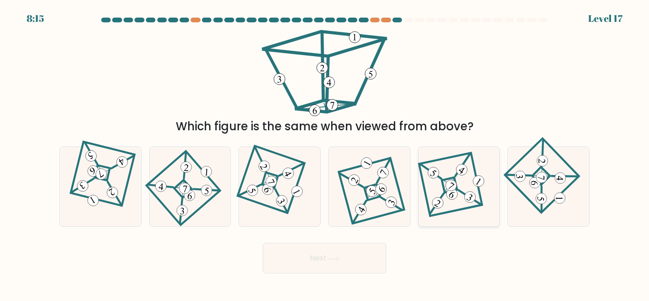
click at [454, 190] on 878 at bounding box center [451, 185] width 15 height 15
click at [325, 153] on input "e." at bounding box center [325, 152] width 0 height 2
radio input "true"
click at [311, 262] on button "Next" at bounding box center [325, 258] width 124 height 30
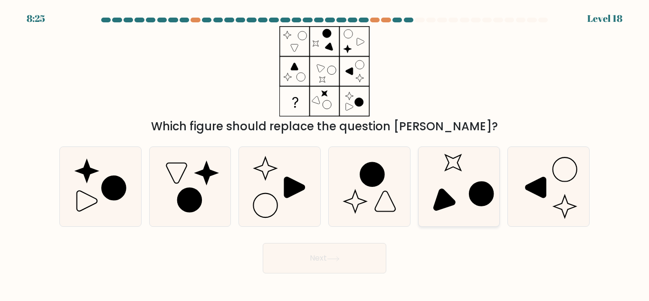
click at [447, 193] on icon at bounding box center [444, 199] width 21 height 21
click at [325, 153] on input "e." at bounding box center [325, 152] width 0 height 2
radio input "true"
click at [104, 179] on icon at bounding box center [100, 186] width 79 height 79
click at [325, 153] on input "a." at bounding box center [325, 152] width 0 height 2
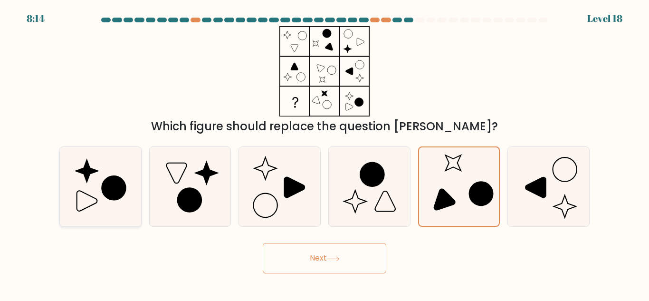
radio input "true"
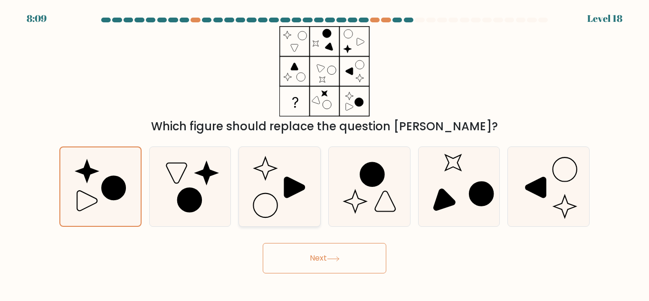
click at [275, 190] on icon at bounding box center [279, 186] width 79 height 79
click at [325, 153] on input "c." at bounding box center [325, 152] width 0 height 2
radio input "true"
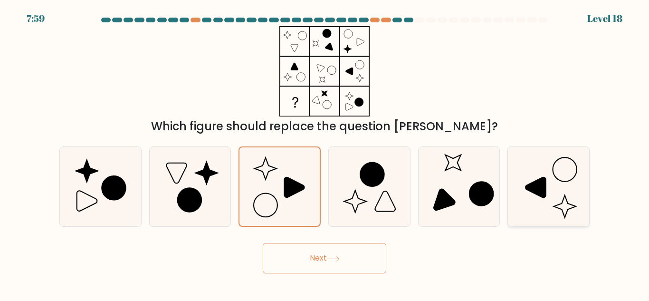
click at [523, 208] on icon at bounding box center [548, 186] width 79 height 79
click at [325, 153] on input "f." at bounding box center [325, 152] width 0 height 2
radio input "true"
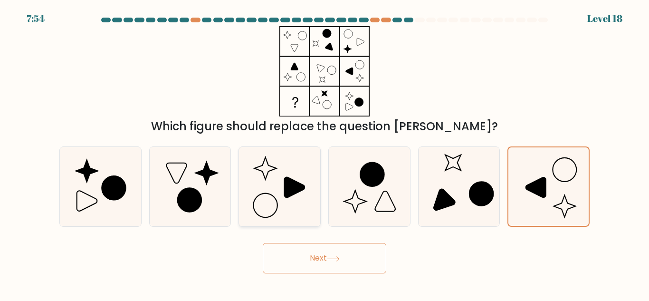
click at [269, 191] on icon at bounding box center [279, 186] width 79 height 79
click at [325, 153] on input "c." at bounding box center [325, 152] width 0 height 2
radio input "true"
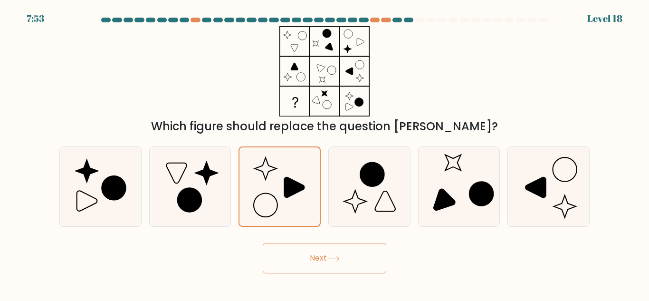
click at [335, 264] on button "Next" at bounding box center [325, 258] width 124 height 30
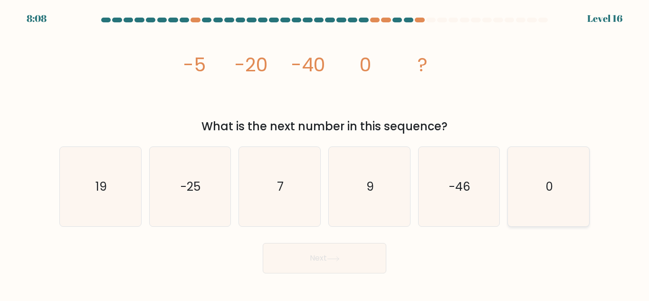
click at [536, 185] on icon "0" at bounding box center [548, 186] width 79 height 79
click at [325, 153] on input "f. 0" at bounding box center [325, 152] width 0 height 2
radio input "true"
click at [352, 259] on button "Next" at bounding box center [325, 258] width 124 height 30
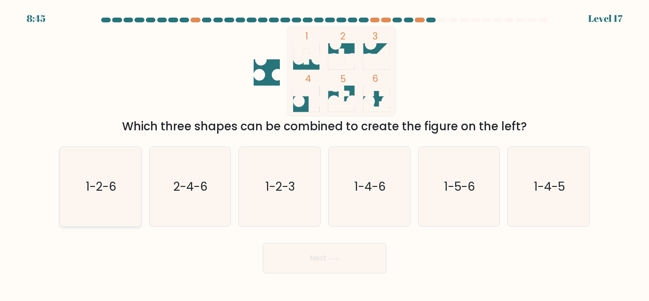
click at [113, 194] on text "1-2-6" at bounding box center [101, 186] width 30 height 17
click at [325, 153] on input "a. 1-2-6" at bounding box center [325, 152] width 0 height 2
radio input "true"
click at [333, 271] on button "Next" at bounding box center [325, 258] width 124 height 30
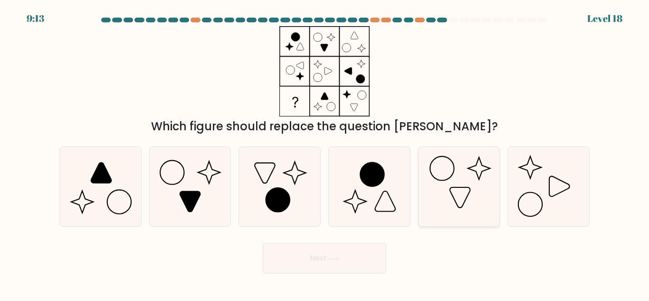
click at [467, 203] on icon at bounding box center [458, 186] width 79 height 79
click at [325, 153] on input "e." at bounding box center [325, 152] width 0 height 2
radio input "true"
click at [348, 253] on button "Next" at bounding box center [325, 258] width 124 height 30
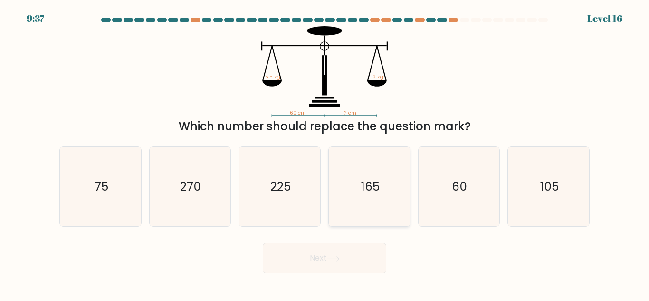
click at [375, 178] on text "165" at bounding box center [370, 186] width 19 height 17
click at [325, 153] on input "d. 165" at bounding box center [325, 152] width 0 height 2
radio input "true"
click at [355, 268] on button "Next" at bounding box center [325, 258] width 124 height 30
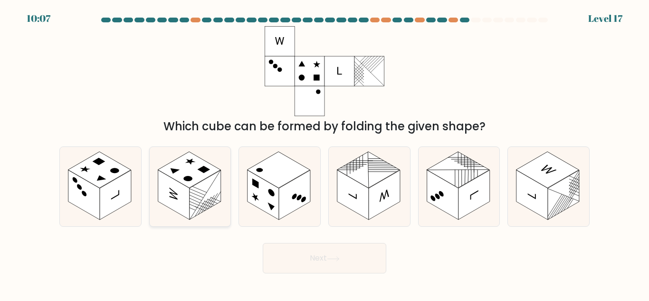
click at [205, 193] on rect at bounding box center [205, 195] width 31 height 50
click at [325, 153] on input "b." at bounding box center [325, 152] width 0 height 2
radio input "true"
click at [324, 265] on button "Next" at bounding box center [325, 258] width 124 height 30
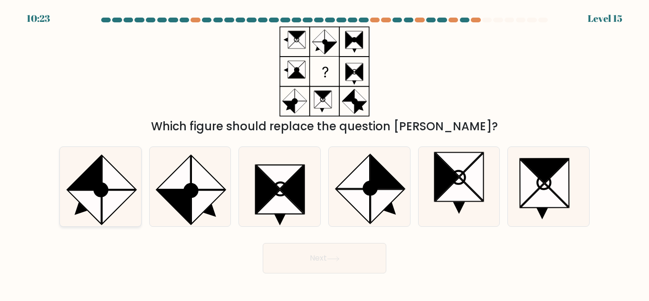
click at [109, 197] on icon at bounding box center [119, 207] width 34 height 34
click at [325, 153] on input "a." at bounding box center [325, 152] width 0 height 2
radio input "true"
click at [317, 263] on button "Next" at bounding box center [325, 258] width 124 height 30
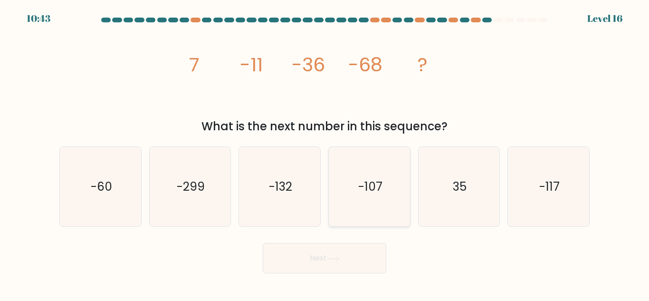
click at [366, 191] on text "-107" at bounding box center [370, 186] width 24 height 17
click at [325, 153] on input "d. -107" at bounding box center [325, 152] width 0 height 2
radio input "true"
click at [338, 276] on body "10:42 Level 16" at bounding box center [324, 150] width 649 height 301
click at [345, 266] on button "Next" at bounding box center [325, 258] width 124 height 30
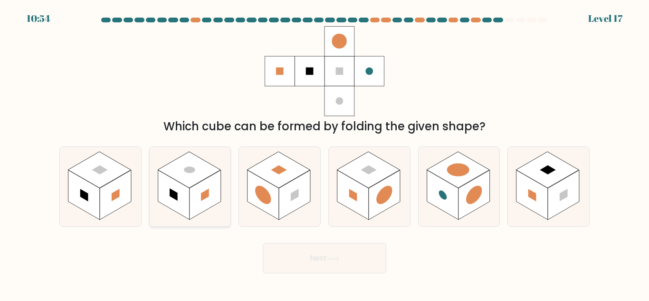
click at [214, 205] on rect at bounding box center [205, 195] width 31 height 50
click at [325, 153] on input "b." at bounding box center [325, 152] width 0 height 2
radio input "true"
click at [349, 260] on button "Next" at bounding box center [325, 258] width 124 height 30
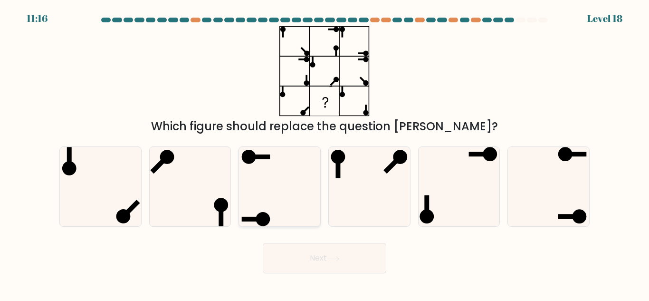
click at [297, 208] on icon at bounding box center [279, 186] width 79 height 79
click at [325, 153] on input "c." at bounding box center [325, 152] width 0 height 2
radio input "true"
click at [326, 268] on button "Next" at bounding box center [325, 258] width 124 height 30
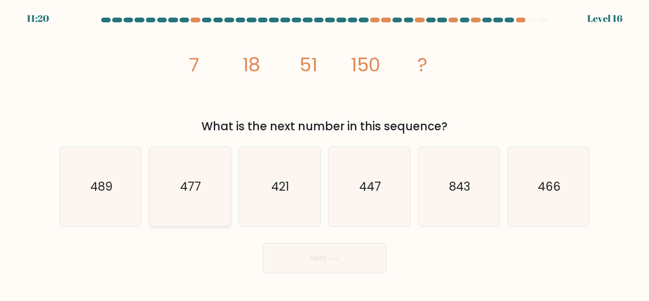
click at [196, 198] on icon "477" at bounding box center [189, 186] width 79 height 79
click at [325, 153] on input "b. 477" at bounding box center [325, 152] width 0 height 2
radio input "true"
click at [400, 200] on icon "447" at bounding box center [369, 186] width 79 height 79
click at [325, 153] on input "d. 447" at bounding box center [325, 152] width 0 height 2
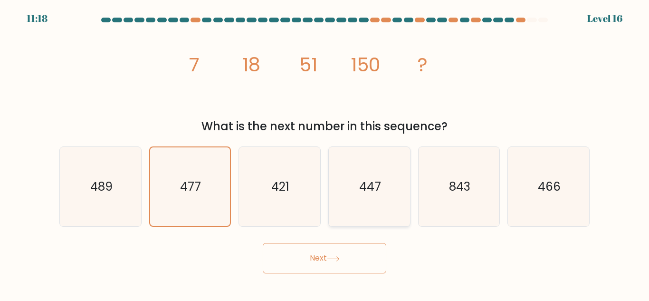
radio input "true"
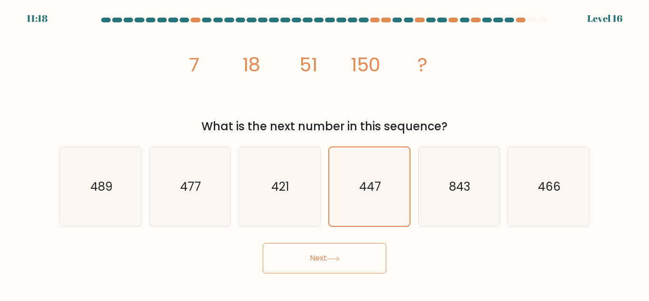
click at [350, 271] on button "Next" at bounding box center [325, 258] width 124 height 30
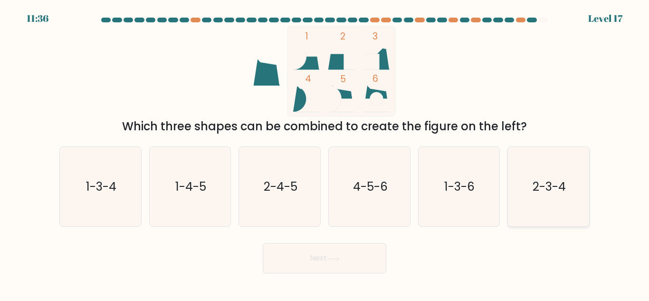
click at [559, 204] on icon "2-3-4" at bounding box center [548, 186] width 79 height 79
click at [325, 153] on input "f. 2-3-4" at bounding box center [325, 152] width 0 height 2
radio input "true"
click at [98, 199] on icon "1-3-4" at bounding box center [100, 186] width 79 height 79
click at [325, 153] on input "a. 1-3-4" at bounding box center [325, 152] width 0 height 2
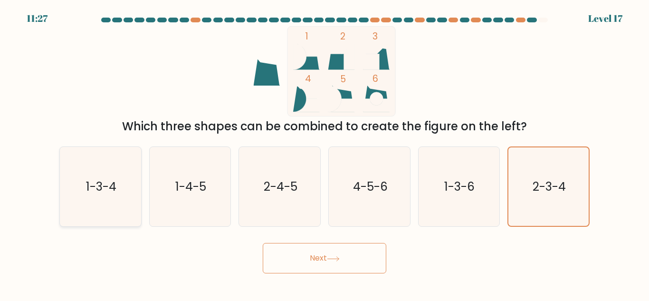
radio input "true"
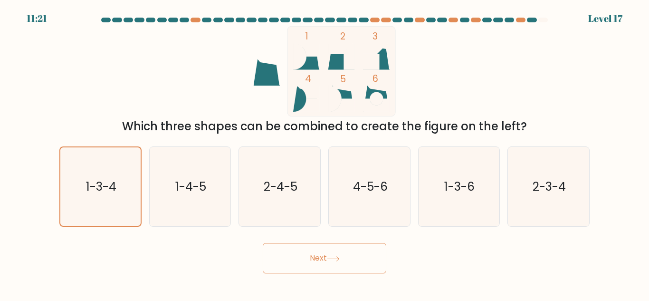
click at [336, 264] on button "Next" at bounding box center [325, 258] width 124 height 30
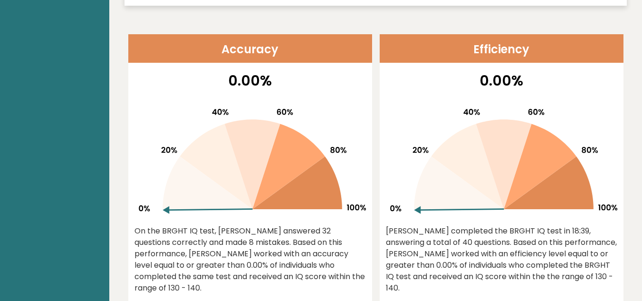
scroll to position [380, 0]
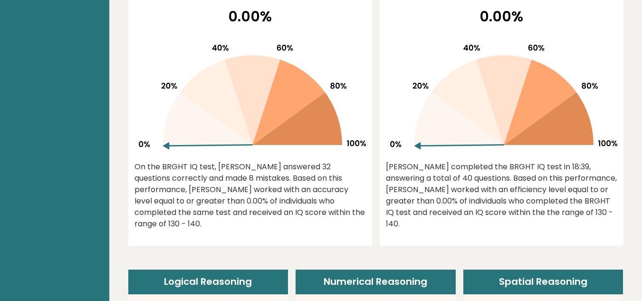
click at [266, 111] on icon at bounding box center [288, 103] width 73 height 86
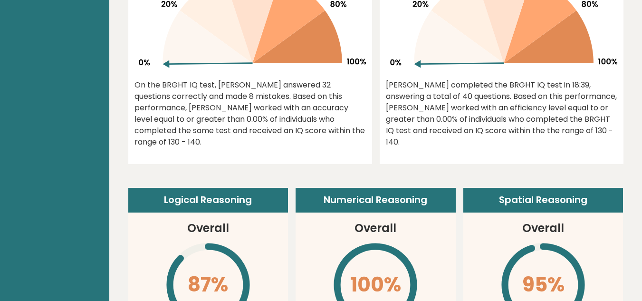
scroll to position [666, 0]
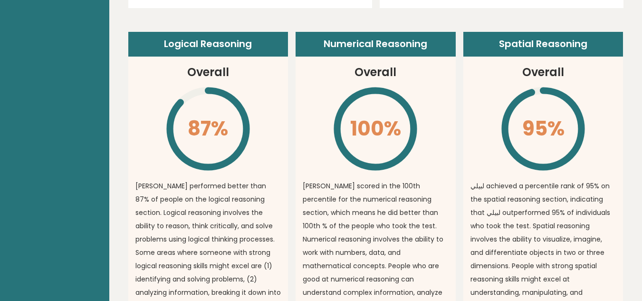
click at [214, 117] on icon "\" at bounding box center [208, 129] width 87 height 87
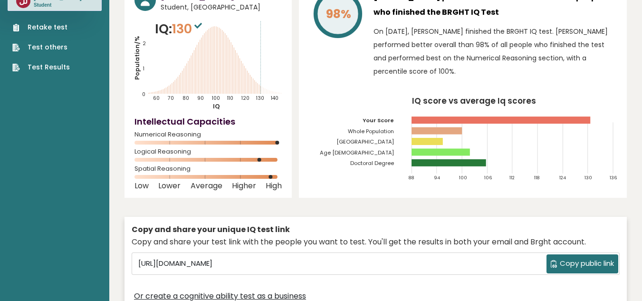
scroll to position [0, 0]
